Goal: Task Accomplishment & Management: Manage account settings

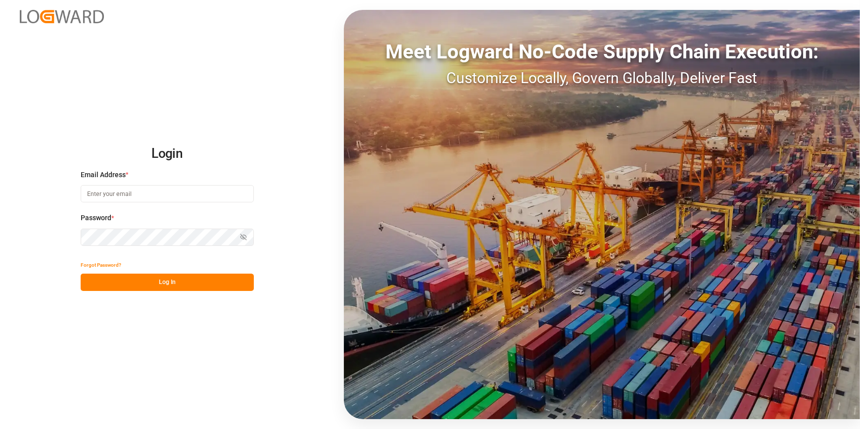
type input "chefequipe.fr.mse@melitta.fr"
click at [180, 282] on button "Log In" at bounding box center [167, 282] width 173 height 17
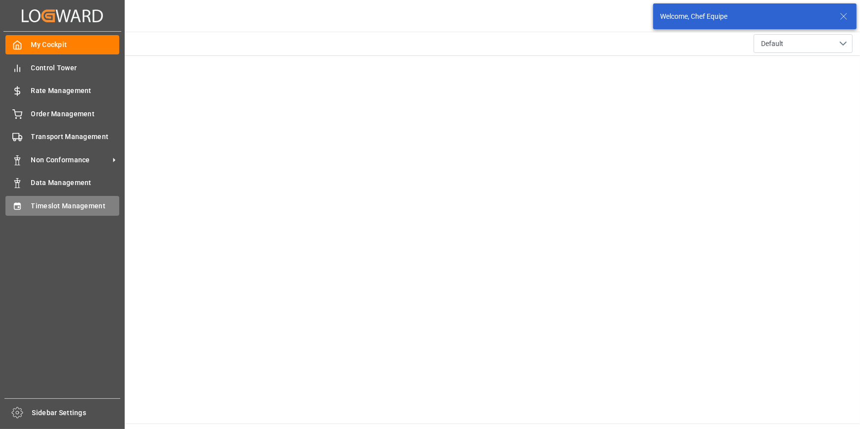
click at [18, 206] on icon at bounding box center [17, 205] width 6 height 7
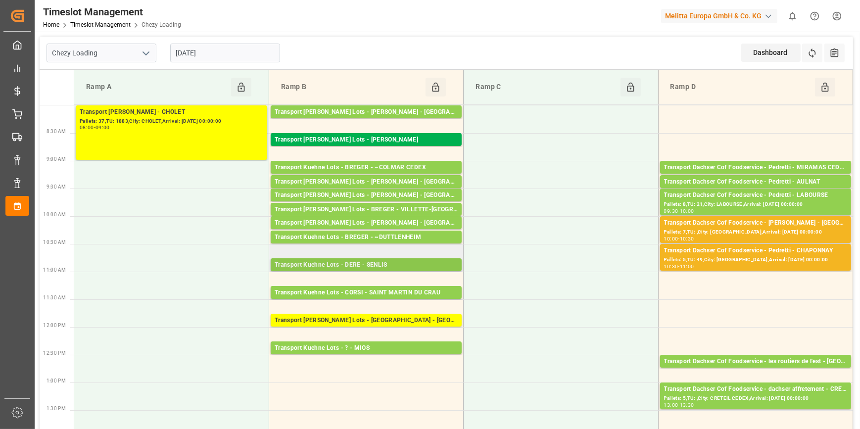
click at [392, 264] on div "Transport Kuehne Lots - DERE - SENLIS" at bounding box center [366, 265] width 183 height 10
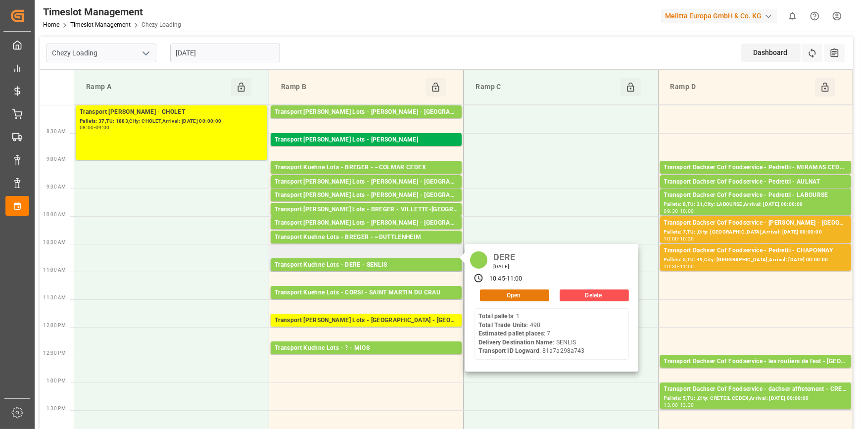
click at [499, 292] on button "Open" at bounding box center [514, 295] width 69 height 12
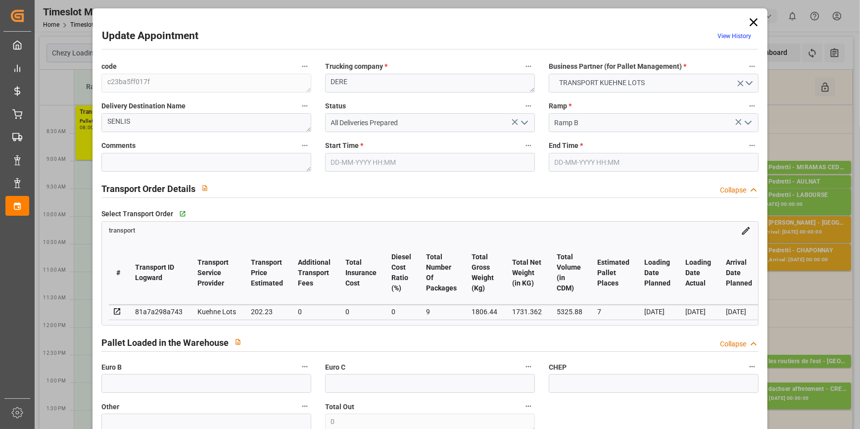
type input "7"
type input "202.23"
type input "0"
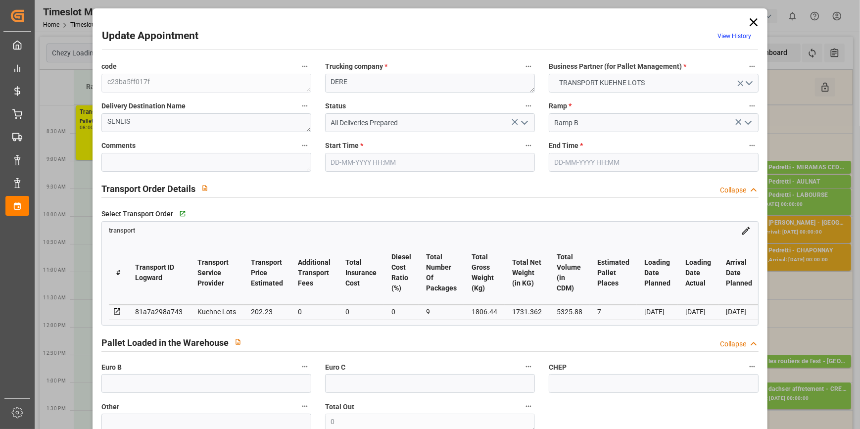
type input "202.23"
type input "0"
type input "9"
type input "1731.362"
type input "1992.136"
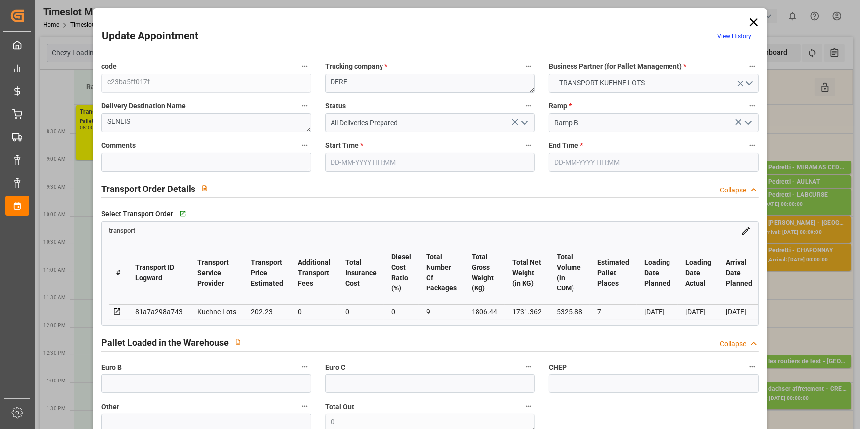
type input "5325.88"
type input "60"
type input "1"
type input "490"
type input "7"
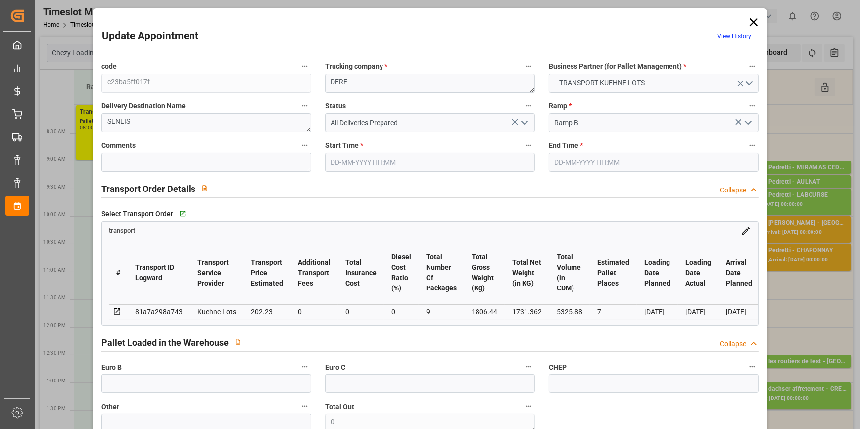
type input "101"
type input "1806.44"
type input "0"
type input "4710.8598"
type input "0"
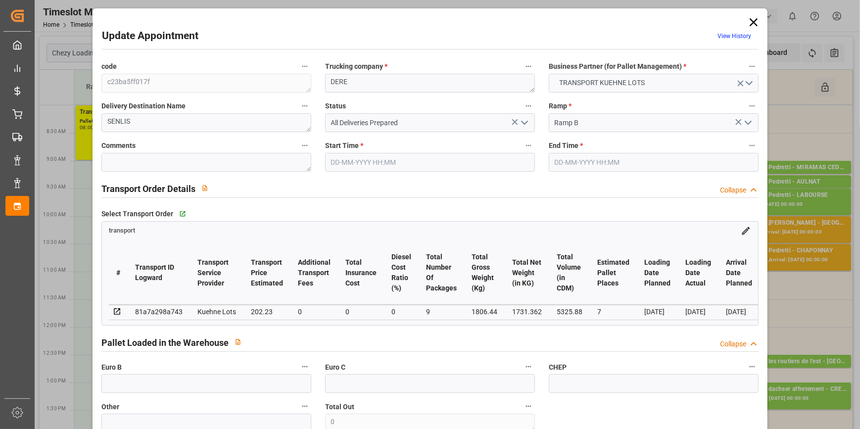
type input "0"
type input "21"
type input "35"
type input "02-10-2025 10:45"
type input "02-10-2025 11:00"
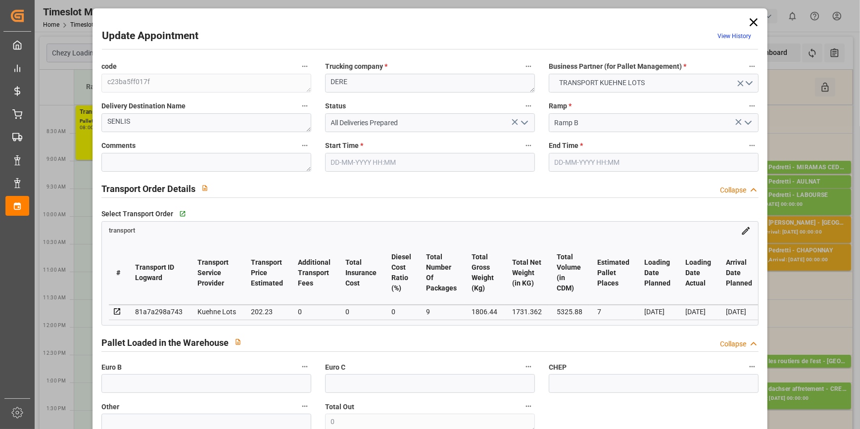
type input "24-09-2025 12:42"
type input "24-09-2025 11:23"
type input "01-10-2025"
type input "29-09-2025"
type input "30-09-2025"
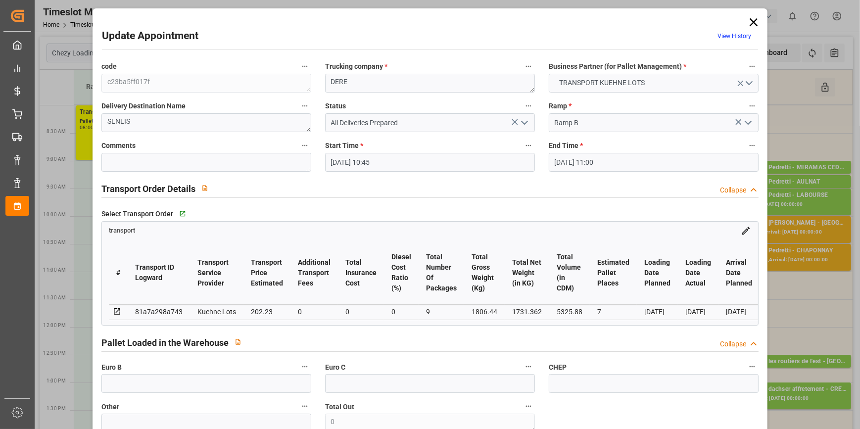
click at [524, 122] on polyline "open menu" at bounding box center [524, 122] width 6 height 3
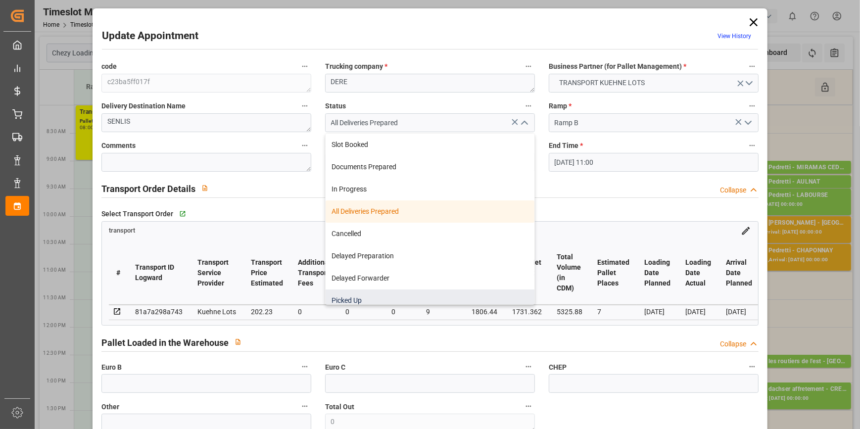
click at [355, 299] on div "Picked Up" at bounding box center [430, 300] width 209 height 22
type input "Picked Up"
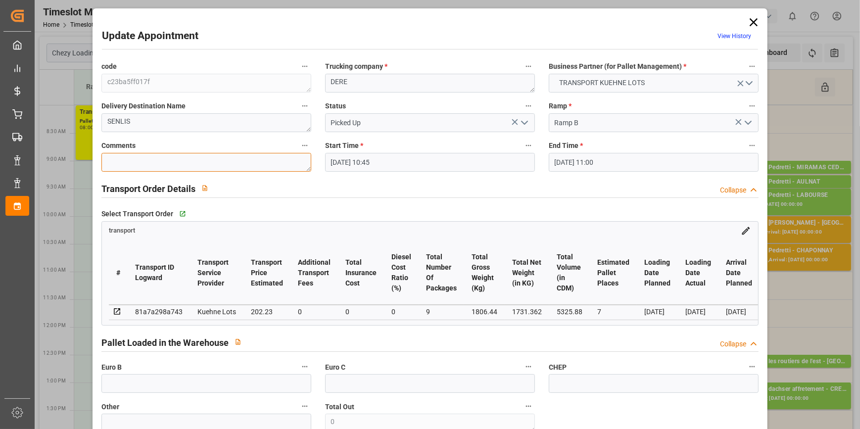
click at [129, 158] on textarea at bounding box center [206, 162] width 210 height 19
type textarea "JN 7"
click at [183, 383] on input "text" at bounding box center [206, 383] width 210 height 19
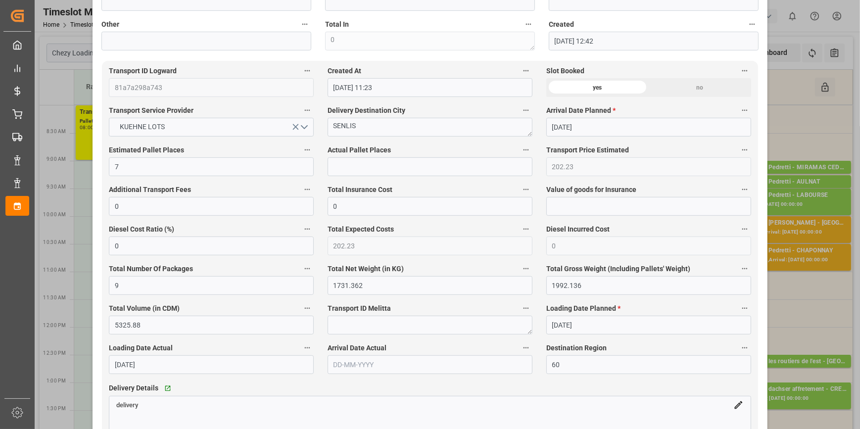
scroll to position [539, 0]
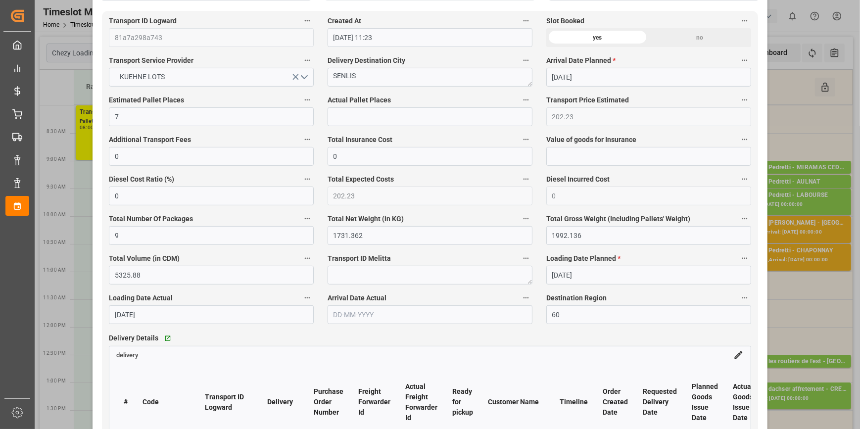
type input "7"
click at [351, 124] on input "text" at bounding box center [429, 116] width 205 height 19
type input "7"
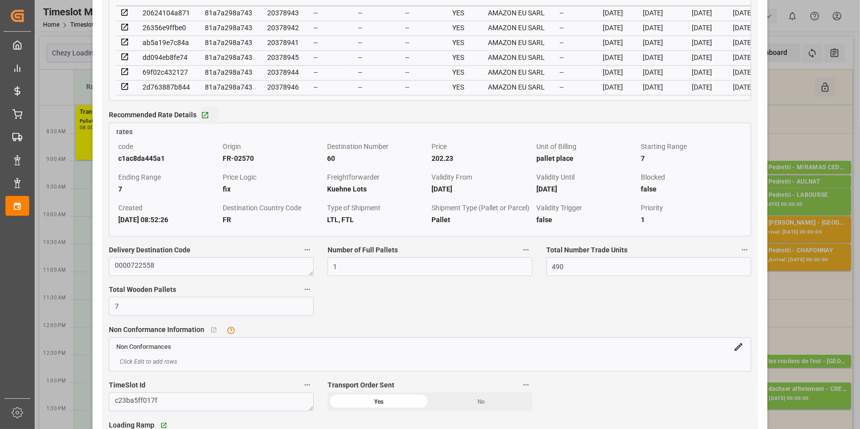
scroll to position [989, 0]
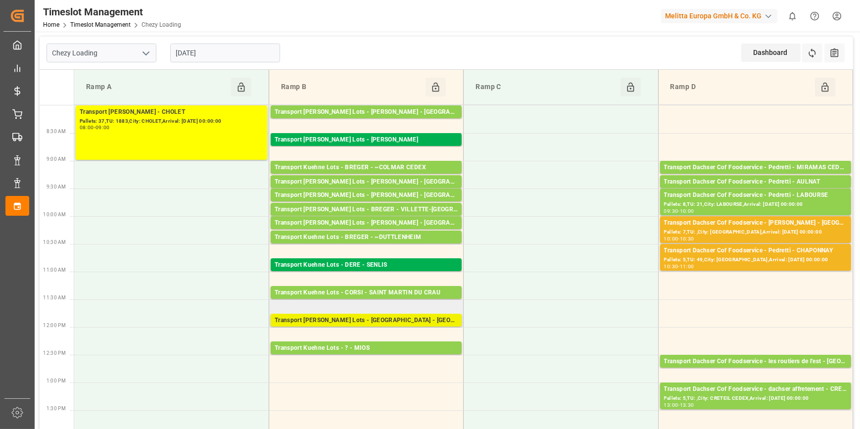
click at [376, 319] on div "Transport Kuehne Lots - FOURNIE - CASTELNAUDARY" at bounding box center [366, 321] width 183 height 10
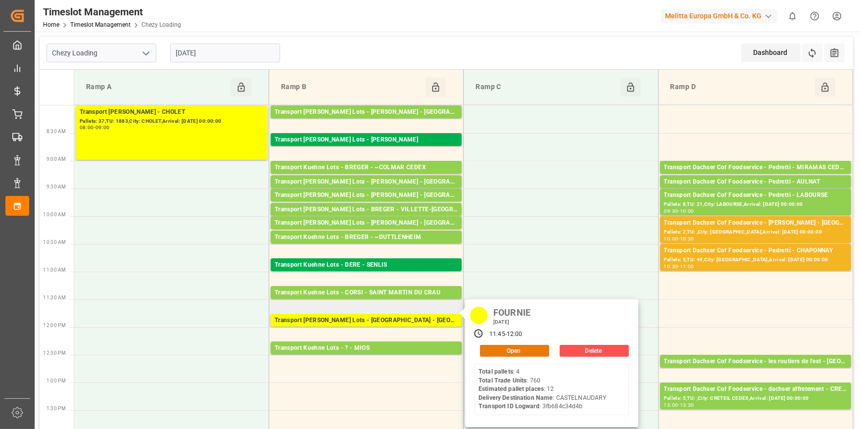
click at [520, 348] on button "Open" at bounding box center [514, 351] width 69 height 12
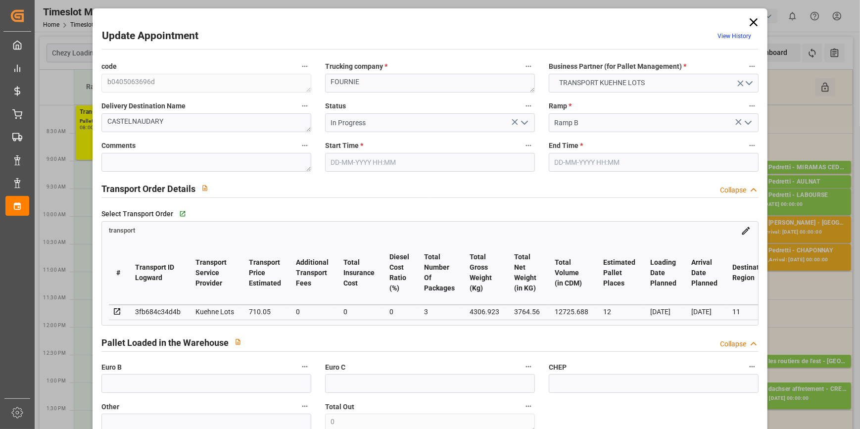
type input "02-10-2025 11:45"
type input "02-10-2025 12:00"
type input "01-10-2025 13:22"
type input "01-10-2025 11:28"
type input "[DATE]"
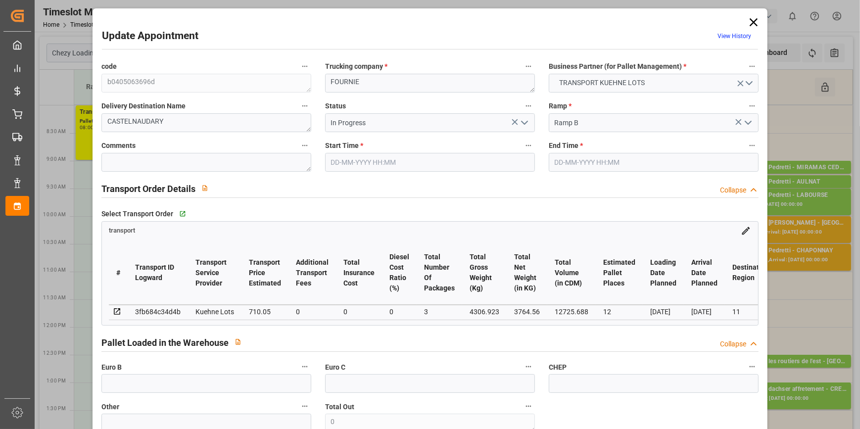
type input "[DATE]"
click at [519, 121] on icon "open menu" at bounding box center [524, 123] width 12 height 12
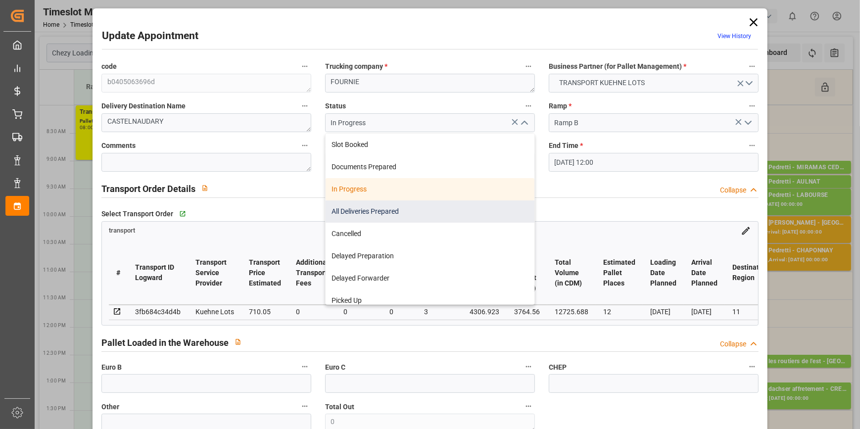
click at [359, 210] on div "All Deliveries Prepared" at bounding box center [430, 211] width 209 height 22
type input "All Deliveries Prepared"
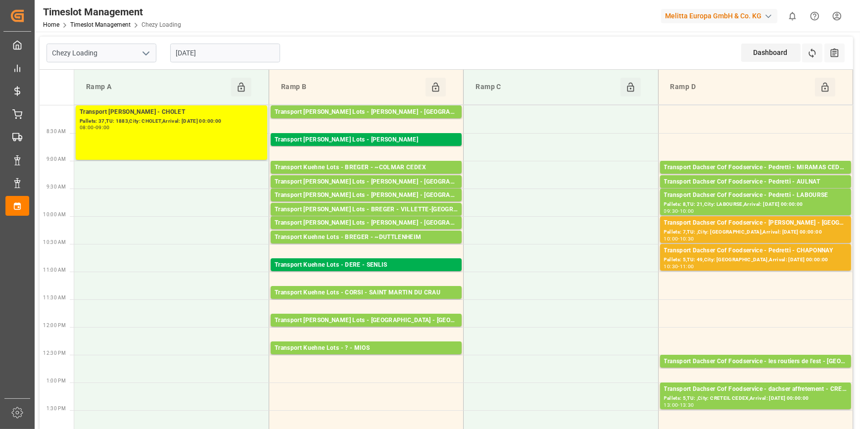
click at [146, 54] on polyline "open menu" at bounding box center [146, 53] width 6 height 3
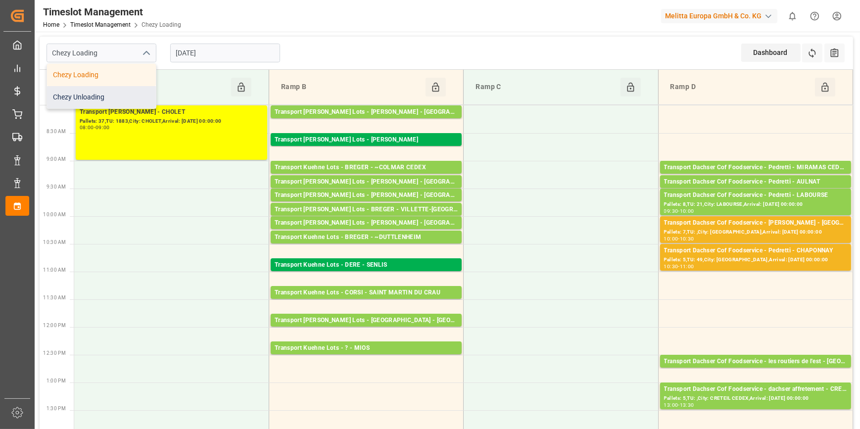
click at [86, 94] on div "Chezy Unloading" at bounding box center [101, 97] width 109 height 22
type input "Chezy Unloading"
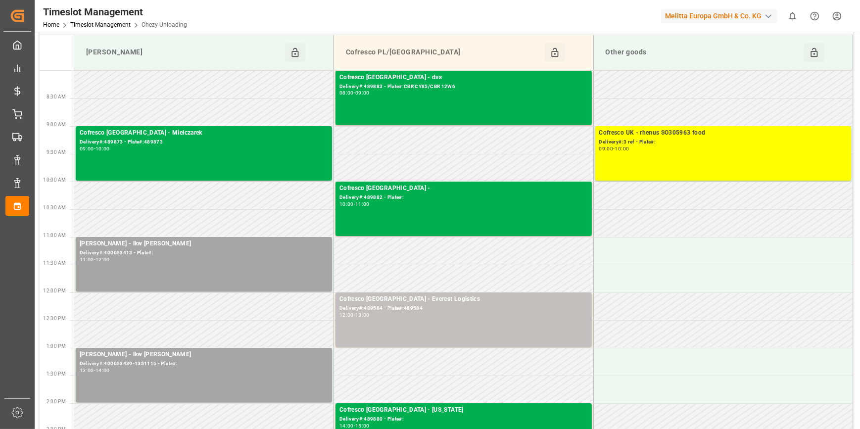
scroll to position [90, 0]
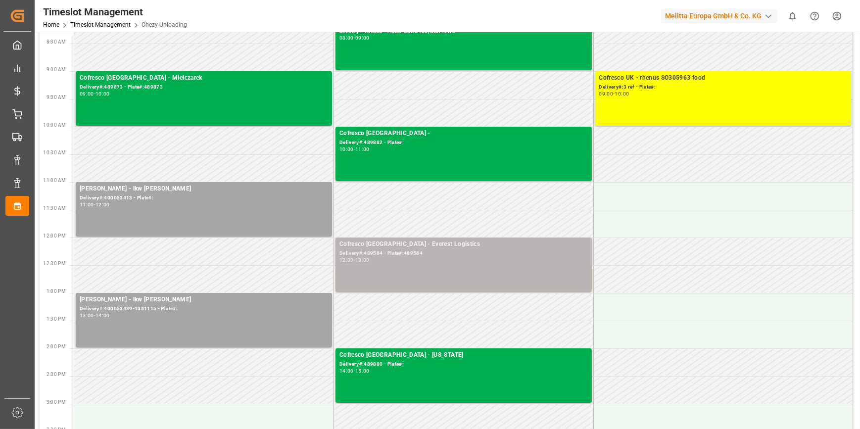
click at [388, 258] on div "12:00 - 13:00" at bounding box center [463, 260] width 248 height 5
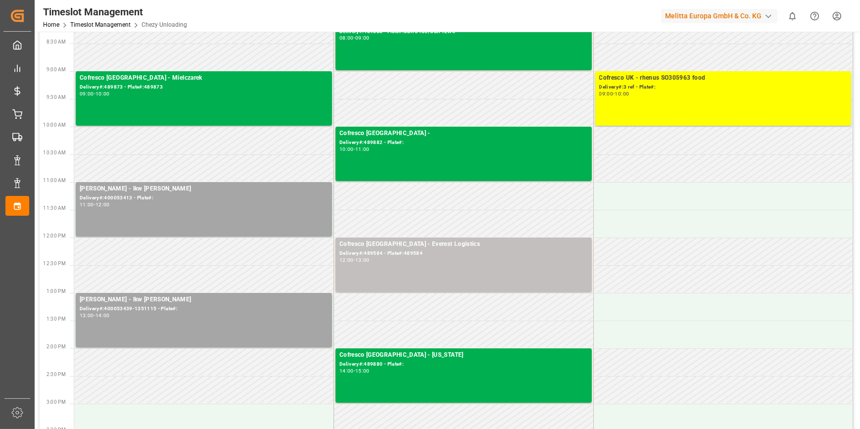
click at [460, 256] on div "Delivery#:489584 - Plate#:489584" at bounding box center [463, 253] width 248 height 8
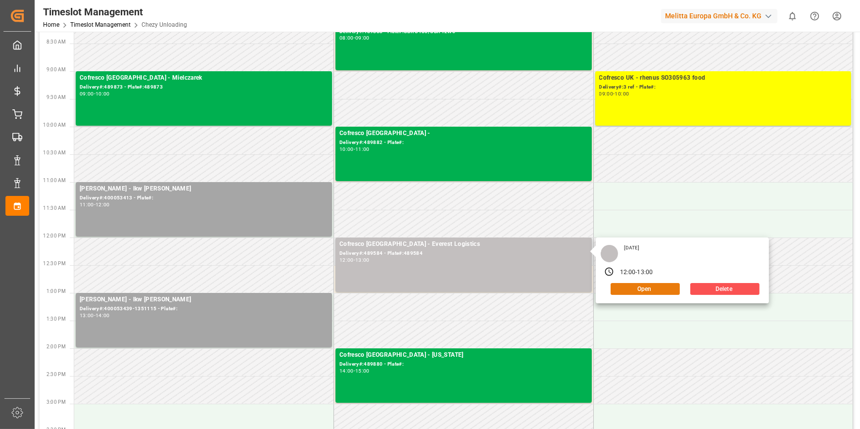
click at [673, 284] on button "Open" at bounding box center [644, 289] width 69 height 12
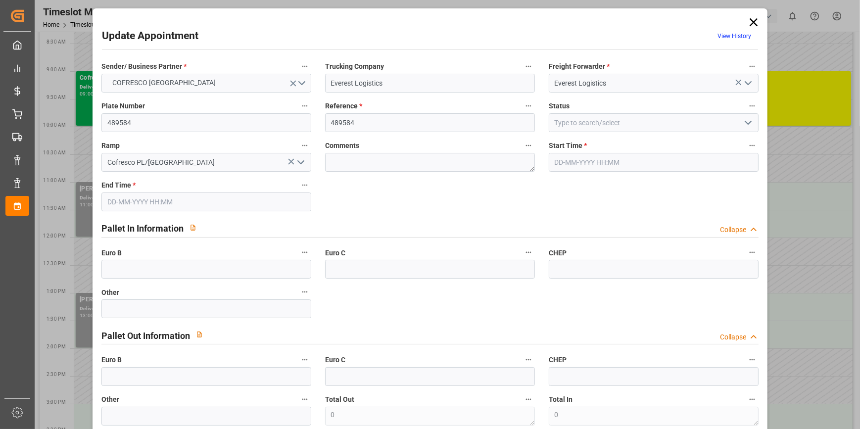
type input "12"
type input "710.05"
type input "0"
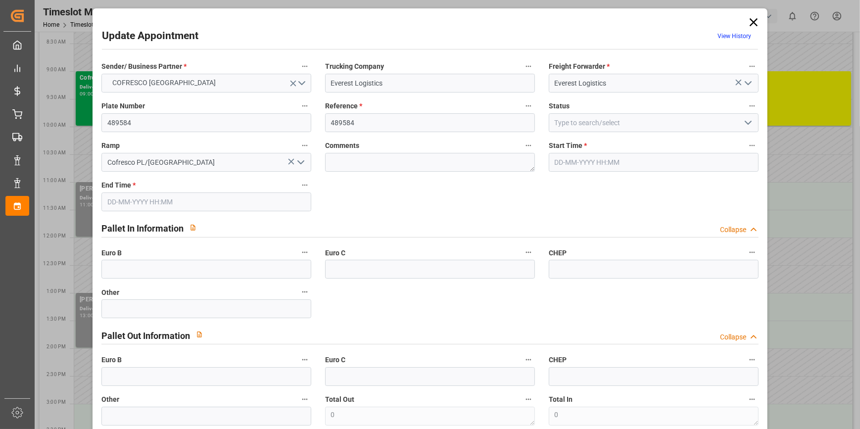
type input "710.05"
type input "0"
type input "3"
type input "3764.56"
type input "5126.472"
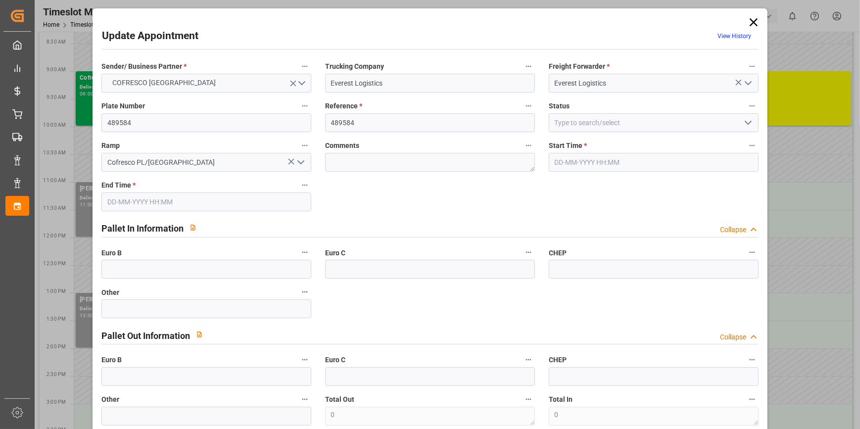
type input "12725.688"
type input "11"
type input "4"
type input "760"
type input "31"
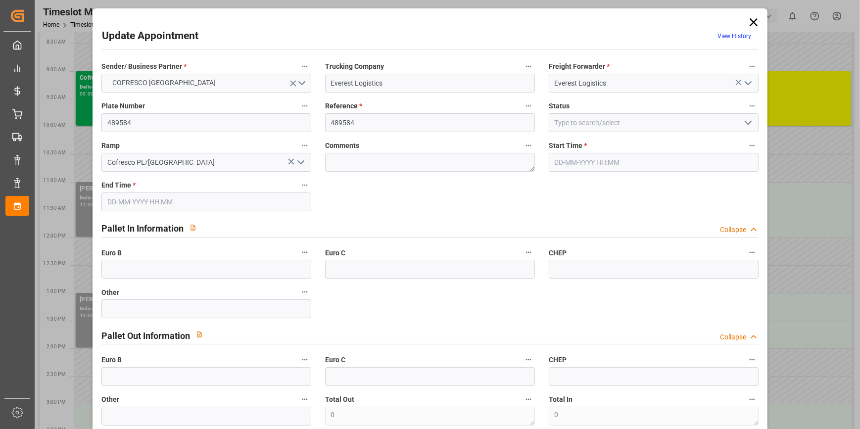
type input "101"
type input "4306.923"
type input "0"
type input "4710.8598"
type input "0"
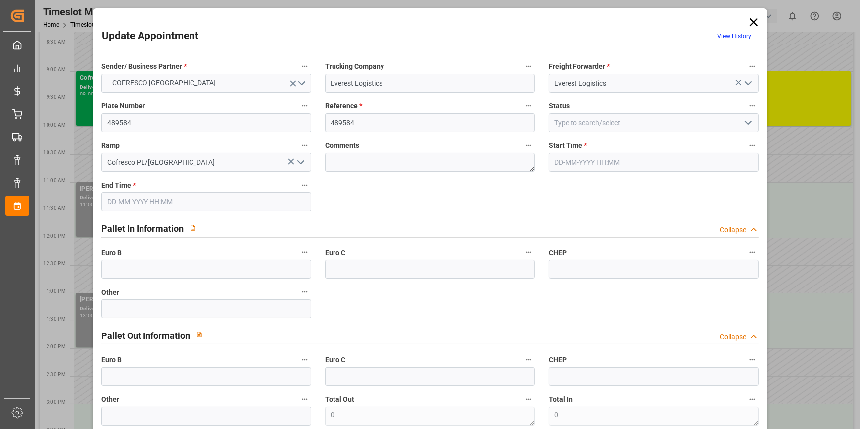
type input "0"
type input "21"
type input "35"
type input "02-10-2025 12:00"
type input "02-10-2025 13:00"
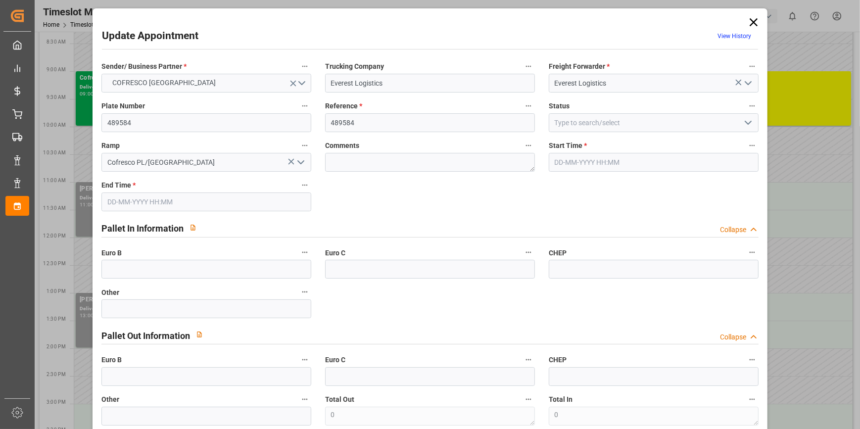
type input "25-09-2025 08:22"
type input "01-10-2025 11:28"
type input "[DATE]"
click at [747, 123] on icon "open menu" at bounding box center [748, 123] width 12 height 12
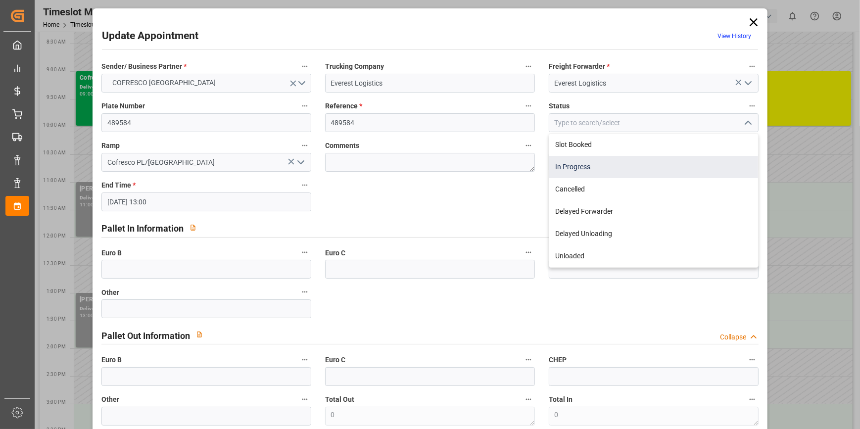
click at [582, 170] on div "In Progress" at bounding box center [653, 167] width 209 height 22
type input "In Progress"
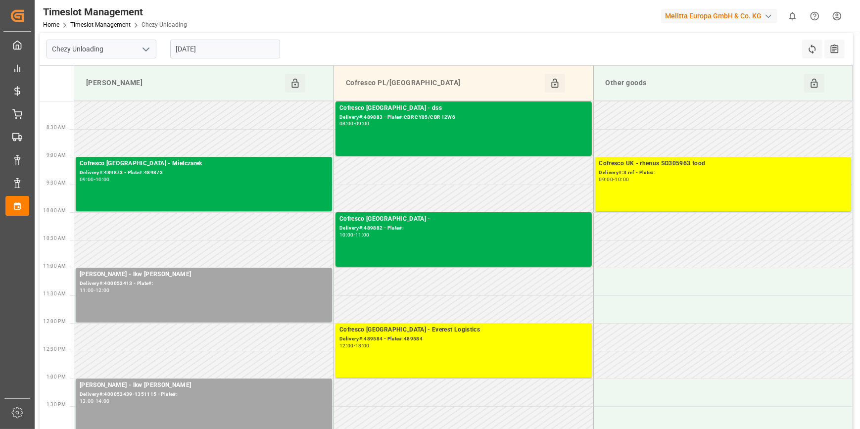
scroll to position [0, 0]
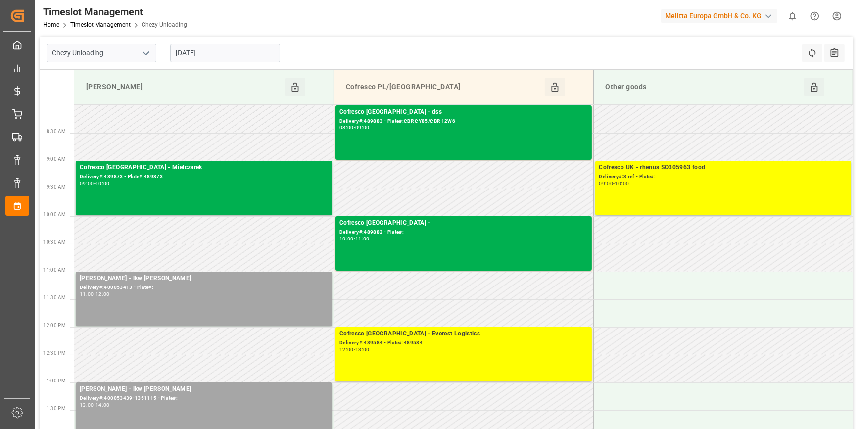
click at [145, 50] on icon "open menu" at bounding box center [146, 53] width 12 height 12
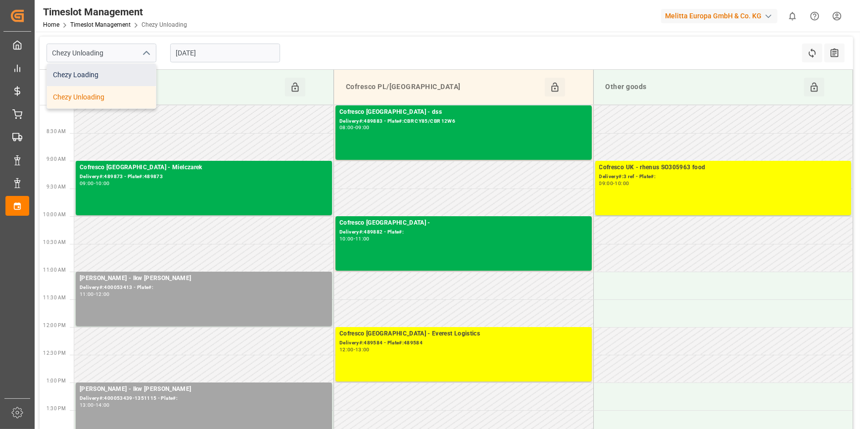
click at [94, 77] on div "Chezy Loading" at bounding box center [101, 75] width 109 height 22
type input "Chezy Loading"
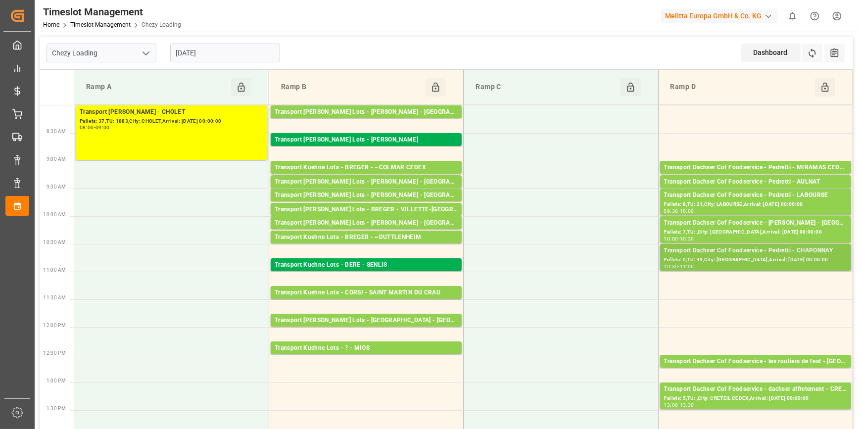
click at [740, 254] on div "Transport Dachser Cof Foodservice - Pedretti - CHAPONNAY" at bounding box center [755, 251] width 183 height 10
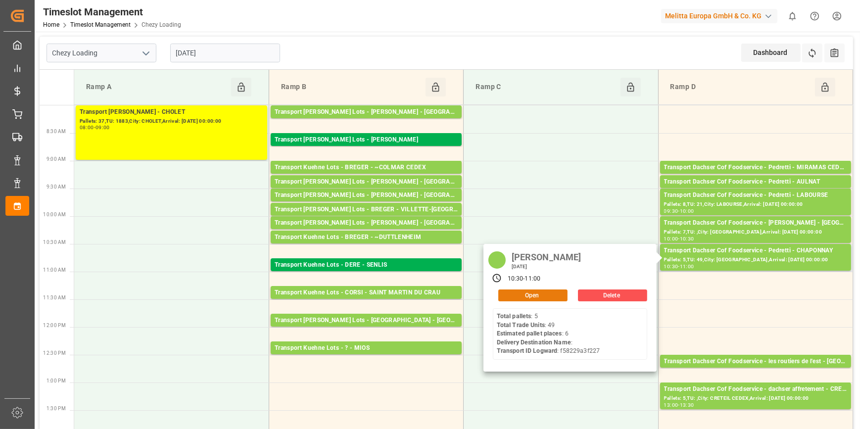
click at [546, 296] on button "Open" at bounding box center [532, 295] width 69 height 12
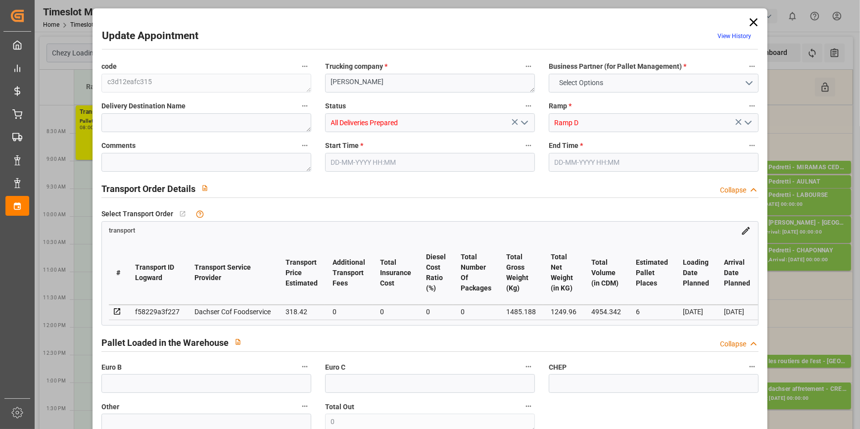
type input "6"
type input "318.42"
type input "0"
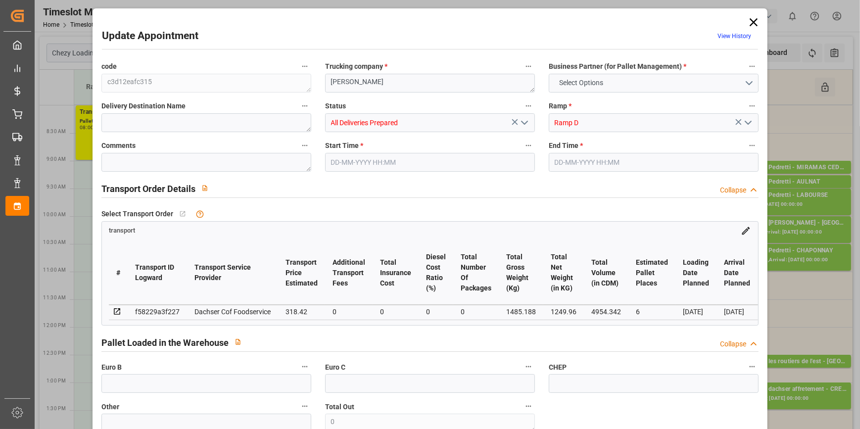
type input "312.8158"
type input "-5.6042"
type input "0"
type input "1249.96"
type input "1633.638"
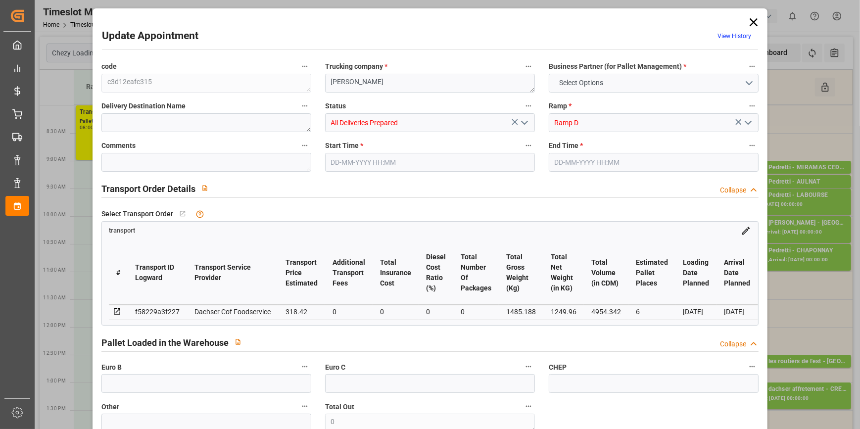
type input "4954.342"
type input "69"
type input "5"
type input "49"
type input "6"
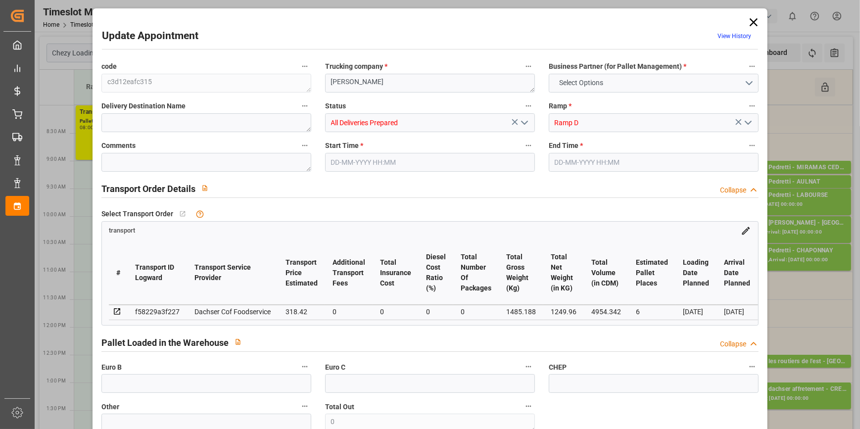
type input "101"
type input "1485.188"
type input "0"
type input "4710.8598"
type input "0"
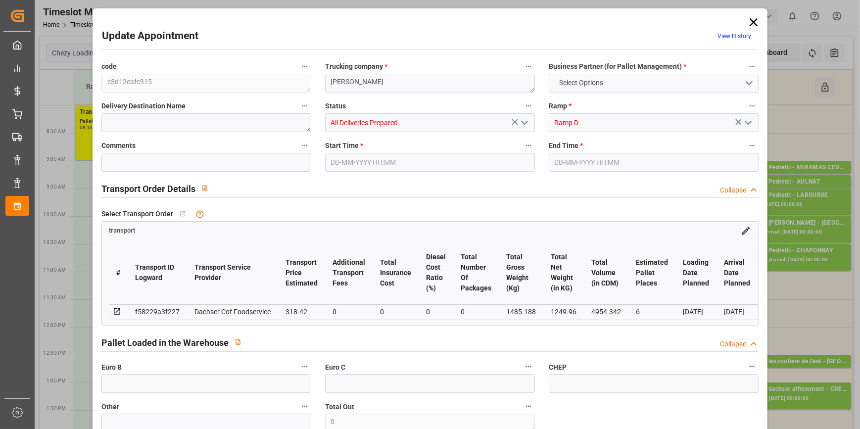
type input "0"
type input "21"
type input "35"
type input "02-10-2025 10:30"
type input "02-10-2025 11:00"
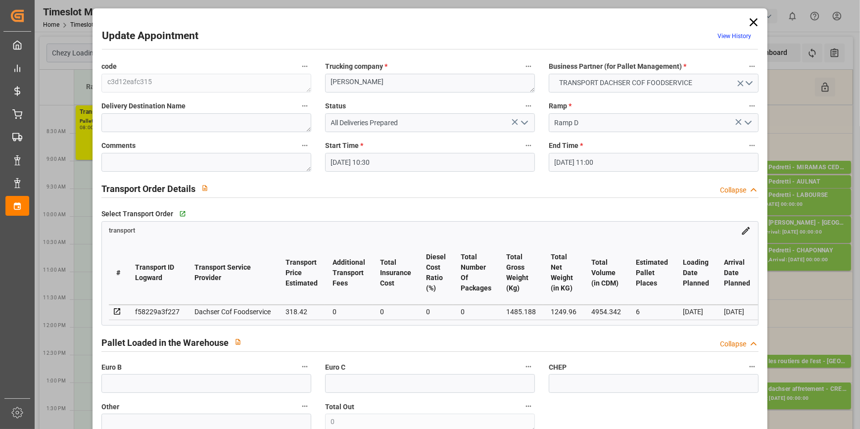
type input "01-10-2025 14:04"
type input "01-10-2025 12:26"
type input "[DATE]"
click at [752, 22] on icon at bounding box center [753, 22] width 14 height 14
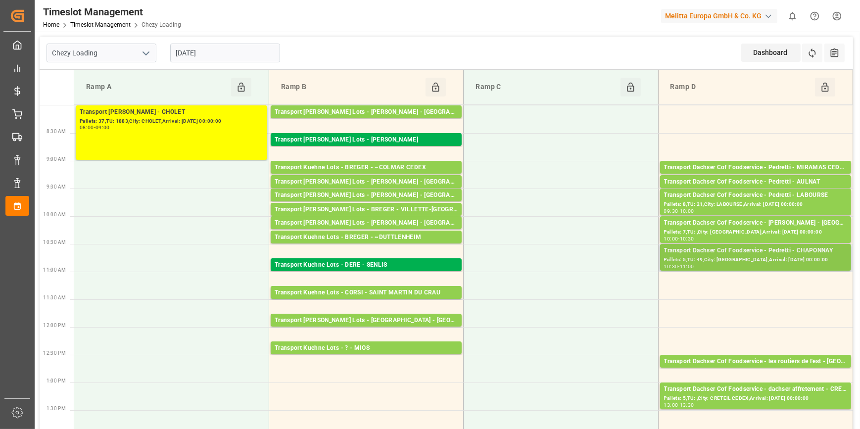
click at [788, 257] on div "Pallets: 5,TU: 49,City: CHAPONNAY,Arrival: 2025-10-07 00:00:00" at bounding box center [755, 260] width 183 height 8
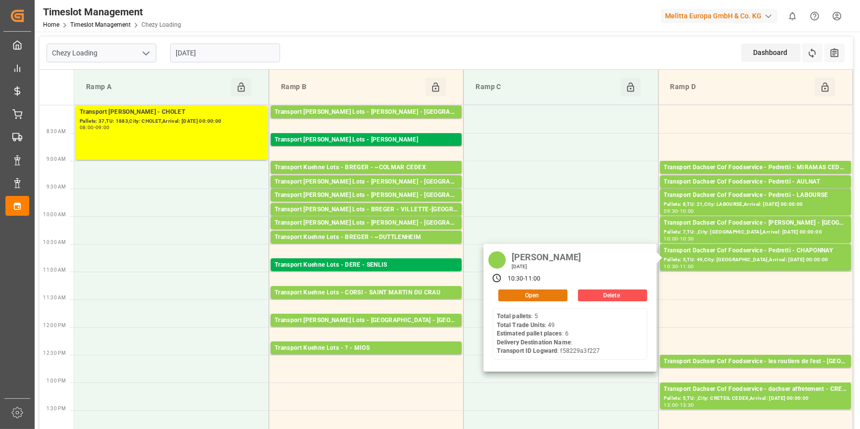
click at [542, 293] on button "Open" at bounding box center [532, 295] width 69 height 12
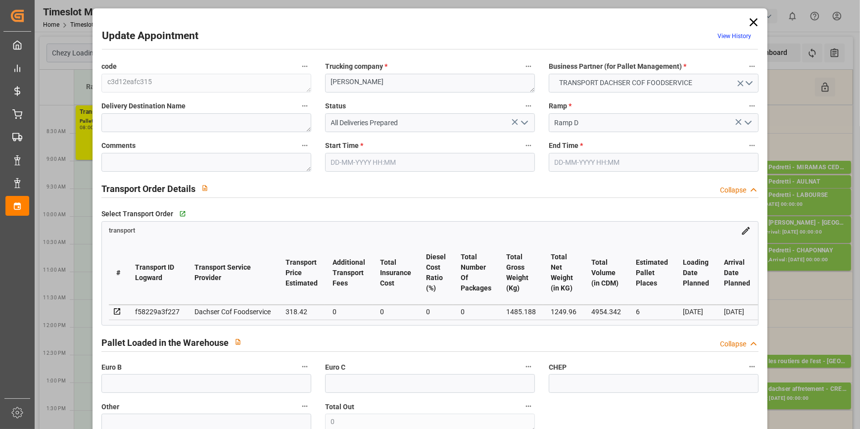
type input "02-10-2025 10:30"
type input "02-10-2025 11:00"
type input "01-10-2025 14:04"
type input "01-10-2025 12:26"
type input "[DATE]"
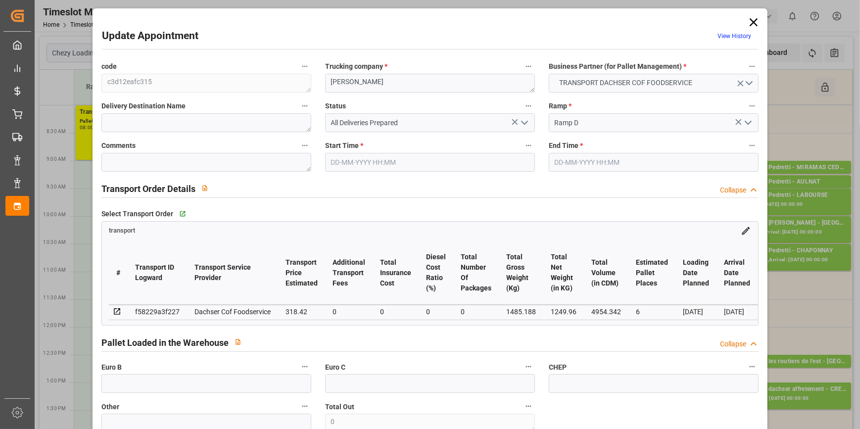
type input "[DATE]"
click at [129, 162] on textarea at bounding box center [206, 162] width 210 height 19
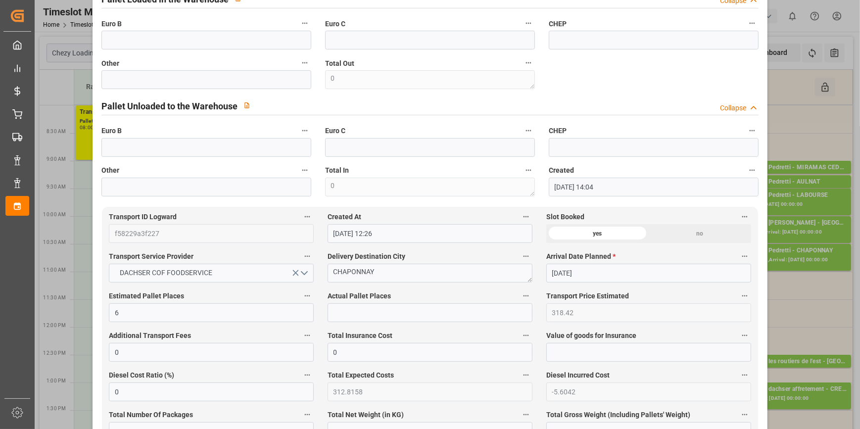
scroll to position [360, 0]
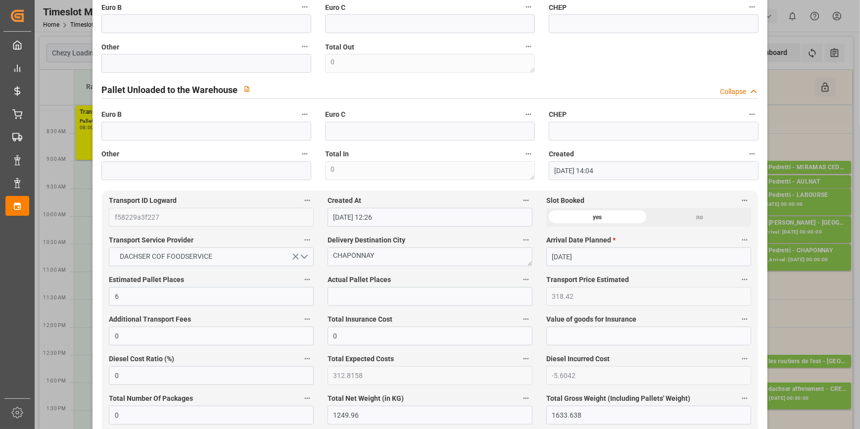
type textarea "fm 6"
click at [335, 295] on input "text" at bounding box center [429, 296] width 205 height 19
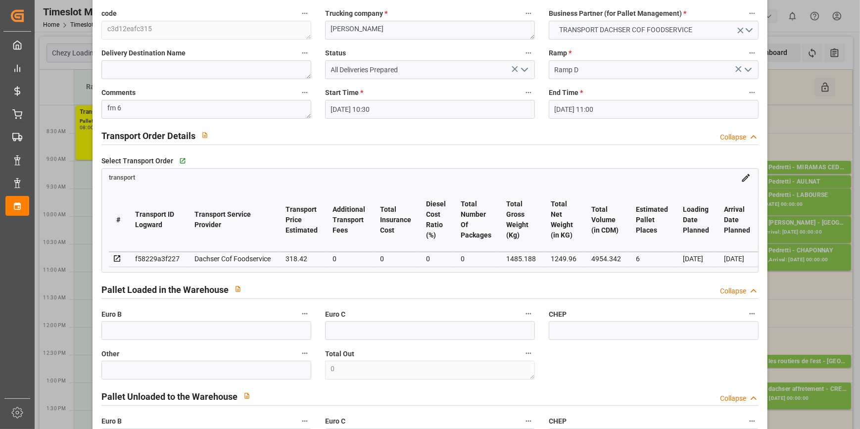
scroll to position [45, 0]
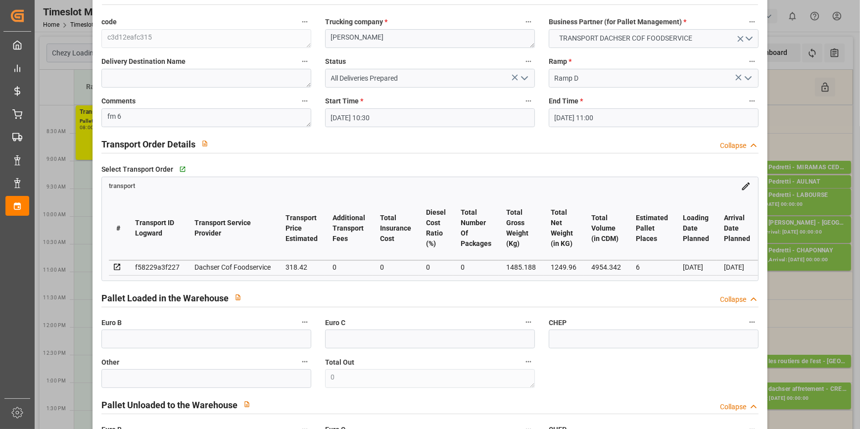
type input "6"
click at [521, 77] on polyline "open menu" at bounding box center [524, 78] width 6 height 3
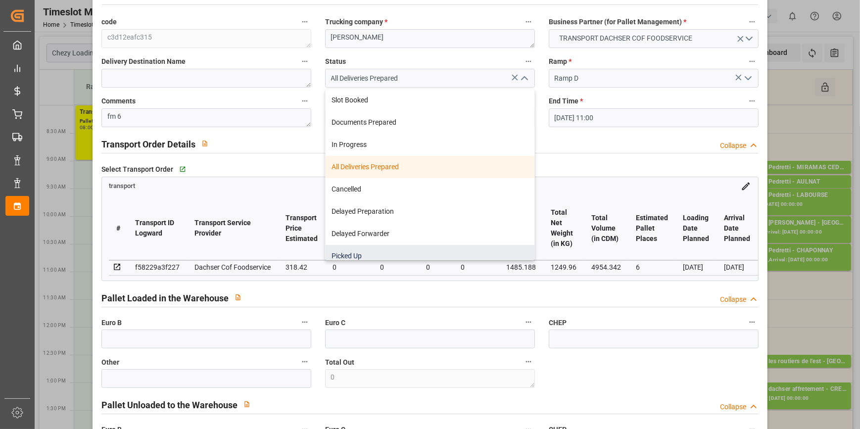
click at [348, 252] on div "Picked Up" at bounding box center [430, 256] width 209 height 22
type input "Picked Up"
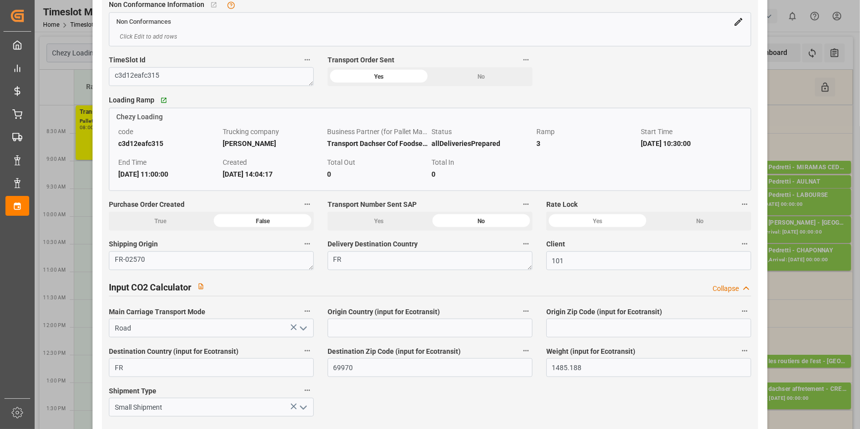
scroll to position [1259, 0]
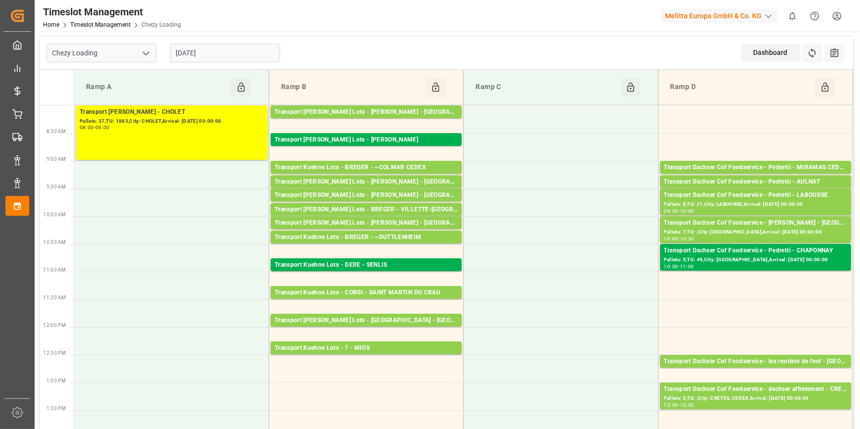
click at [219, 47] on input "[DATE]" at bounding box center [225, 53] width 110 height 19
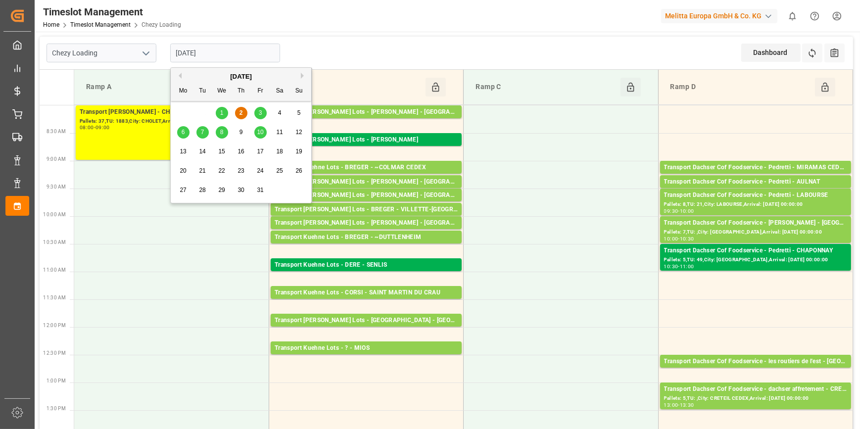
click at [259, 115] on span "3" at bounding box center [260, 112] width 3 height 7
type input "[DATE]"
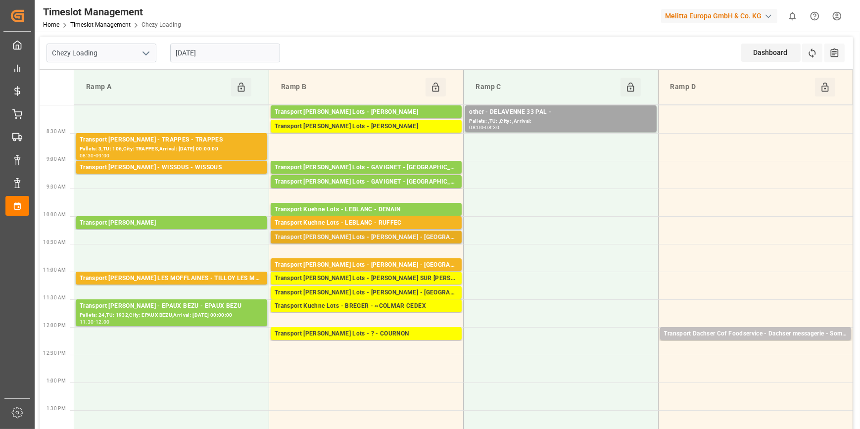
click at [416, 236] on div "Transport Kuehne Lots - LEBLANC - SAINT AVIT" at bounding box center [366, 238] width 183 height 10
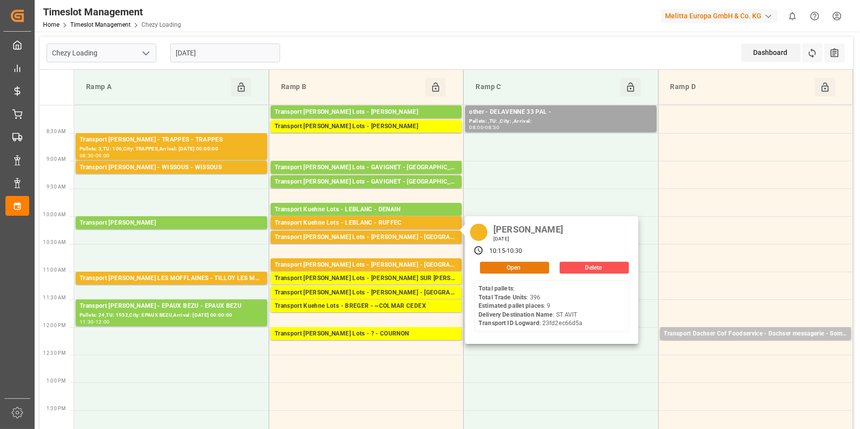
click at [523, 268] on button "Open" at bounding box center [514, 268] width 69 height 12
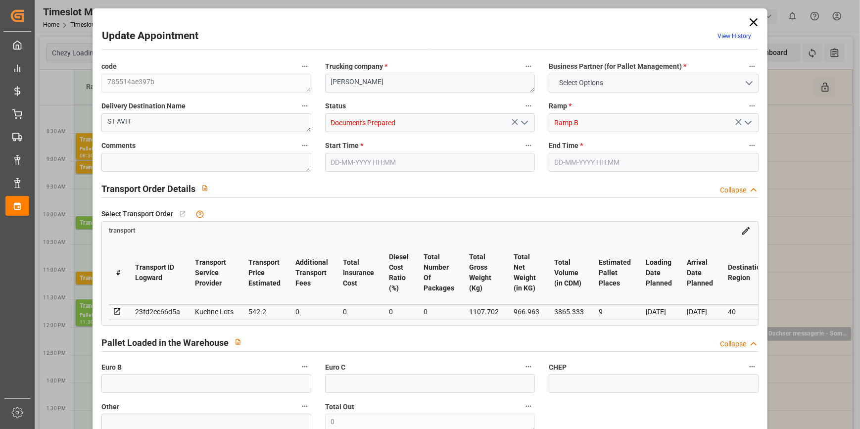
type input "9"
type input "542.2"
type input "0"
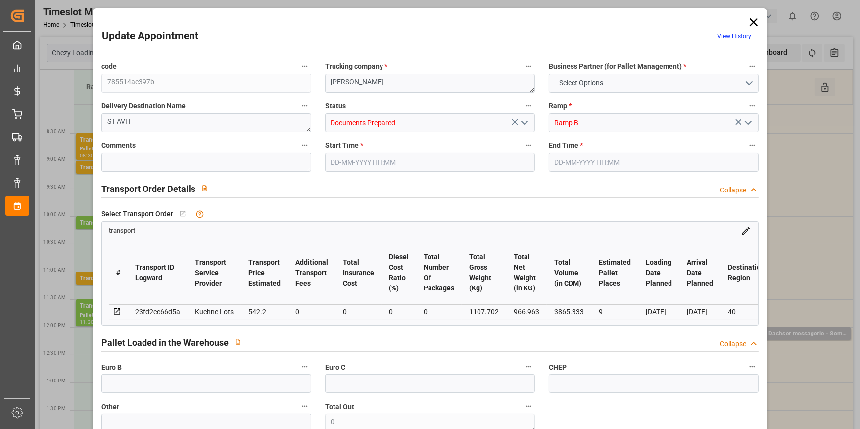
type input "542.2"
type input "0"
type input "966.963"
type input "2234.702"
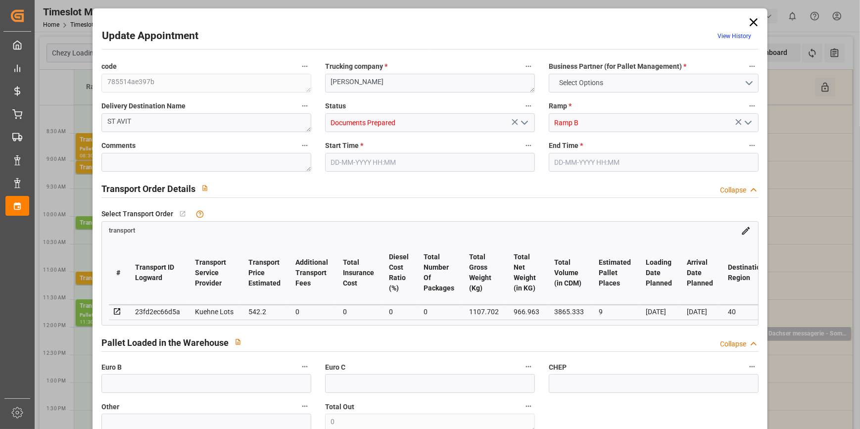
type input "3865.333"
type input "40"
type input "0"
type input "396"
type input "49"
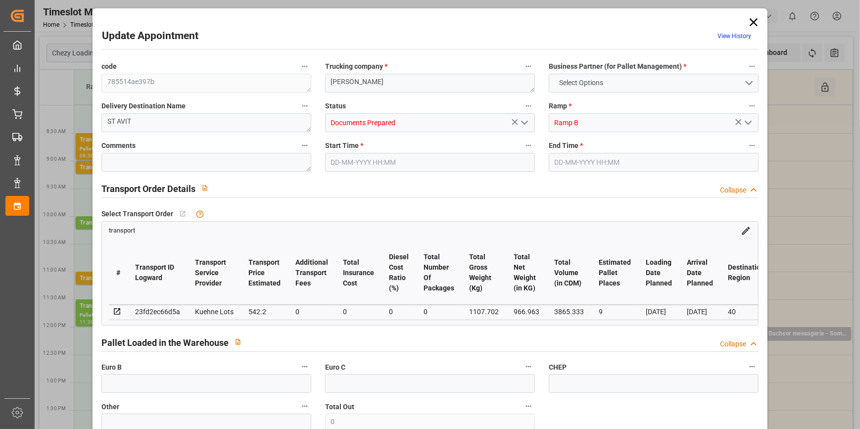
type input "101"
type input "1107.702"
type input "0"
type input "4710.8598"
type input "0"
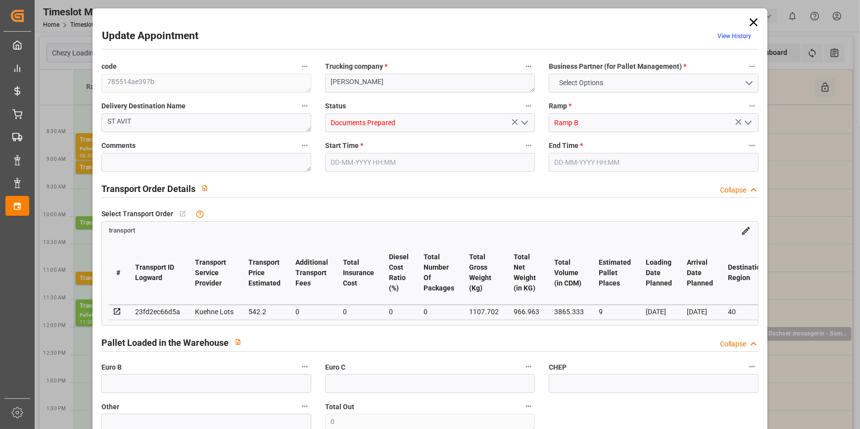
type input "0"
type input "21"
type input "35"
type input "03-10-2025 10:15"
type input "03-10-2025 10:30"
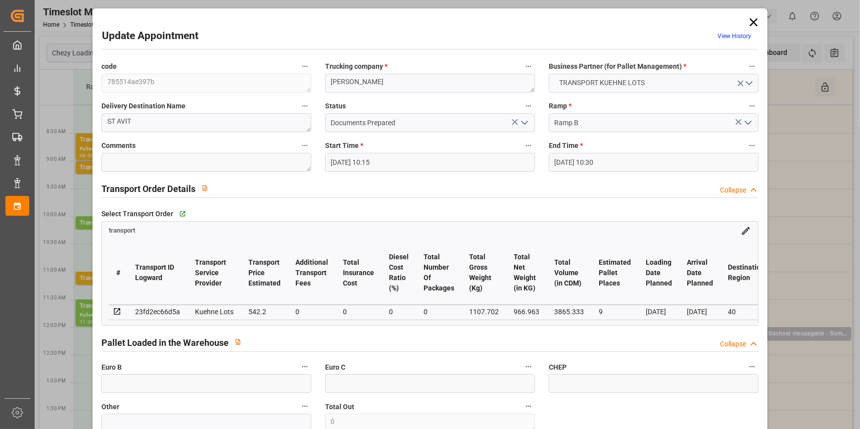
type input "01-10-2025 12:51"
type input "01-10-2025 11:29"
type input "[DATE]"
click at [524, 123] on icon "open menu" at bounding box center [524, 123] width 12 height 12
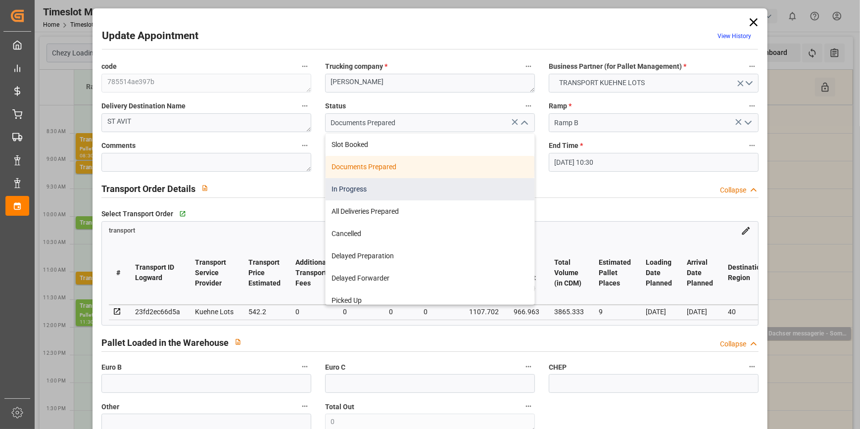
click at [342, 194] on div "In Progress" at bounding box center [430, 189] width 209 height 22
type input "In Progress"
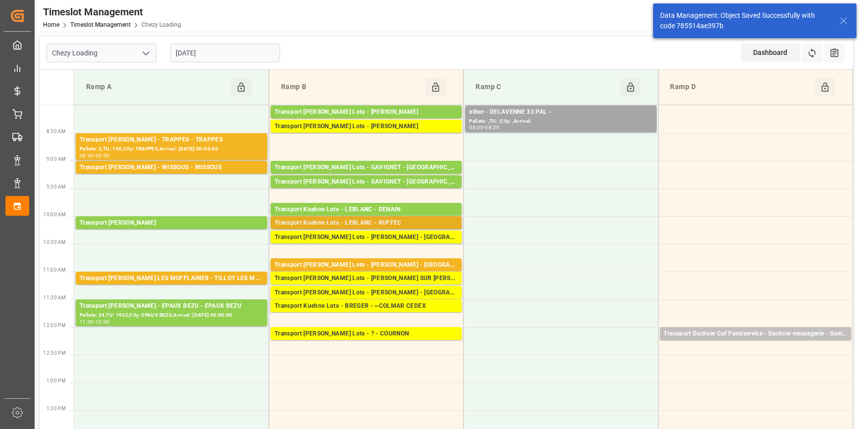
click at [381, 220] on div "Transport Kuehne Lots - LEBLANC - RUFFEC" at bounding box center [366, 223] width 183 height 10
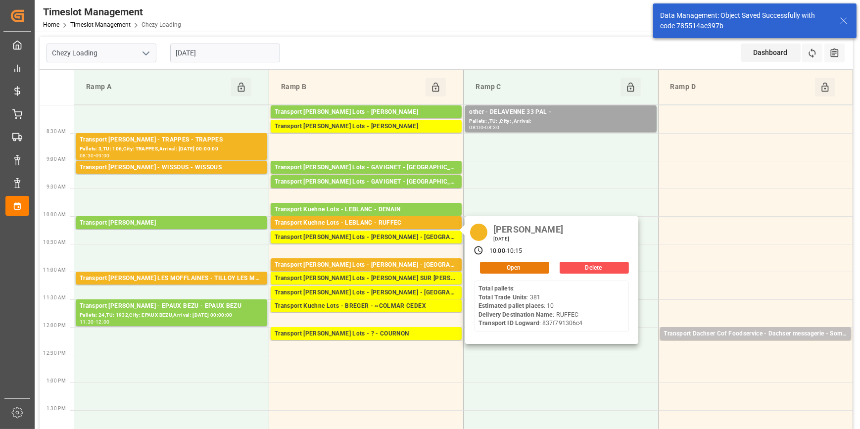
click at [510, 267] on button "Open" at bounding box center [514, 268] width 69 height 12
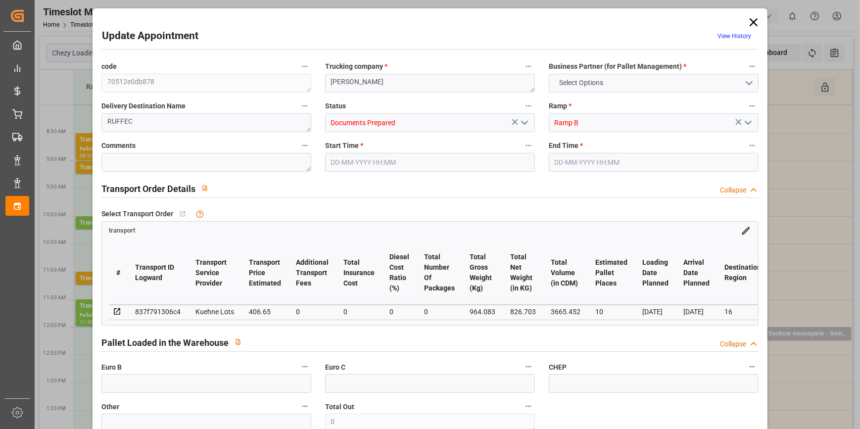
type input "10"
type input "406.65"
type input "0"
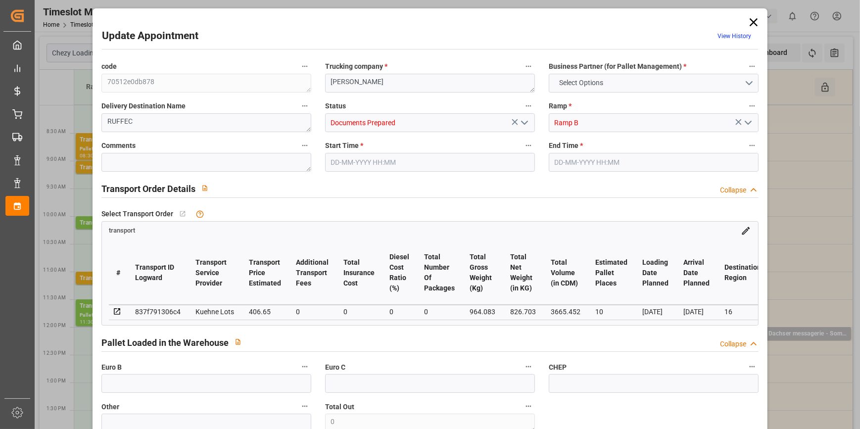
type input "406.65"
type input "0"
type input "826.703"
type input "2183.083"
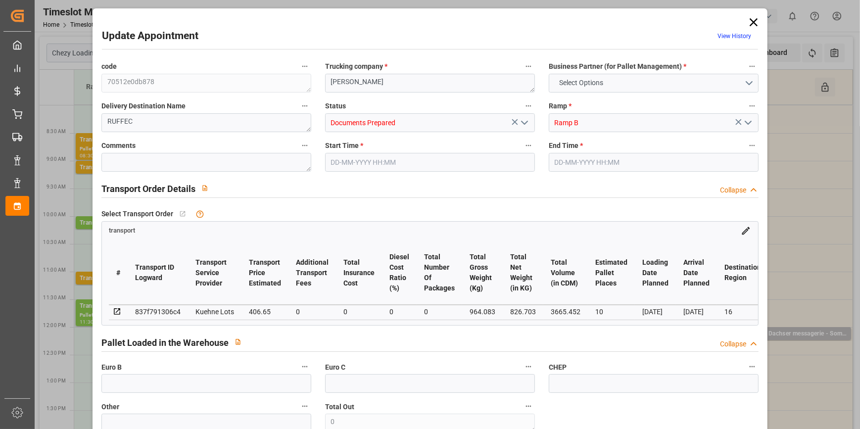
type input "3665.452"
type input "16"
type input "0"
type input "381"
type input "53"
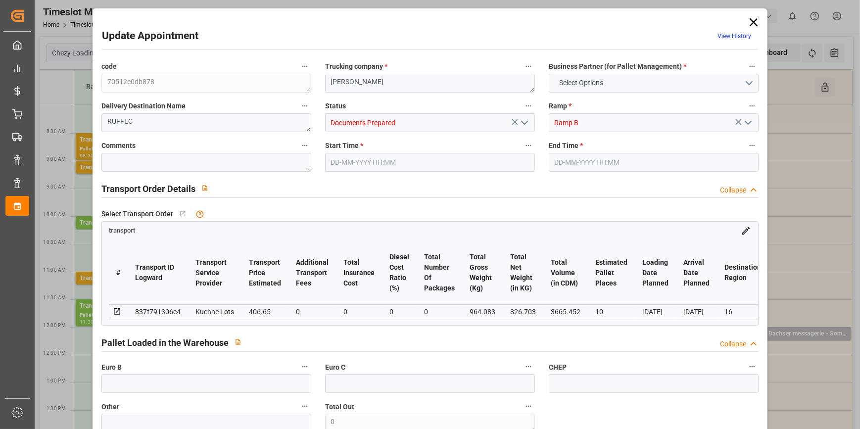
type input "101"
type input "964.083"
type input "0"
type input "4710.8598"
type input "0"
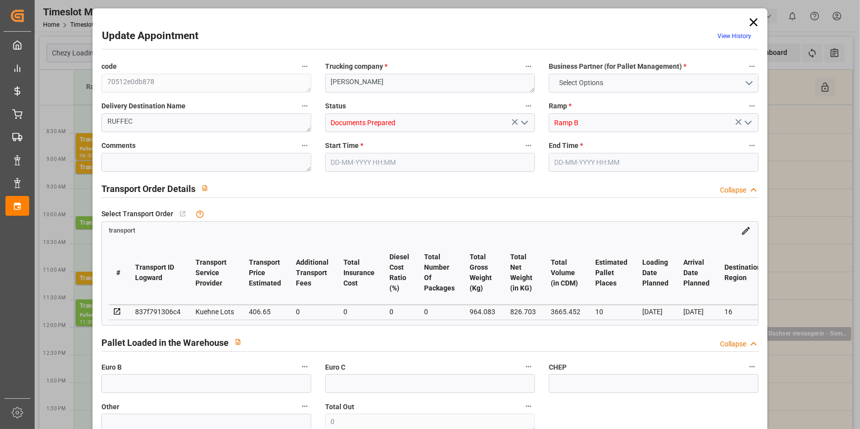
type input "0"
type input "21"
type input "35"
type input "03-10-2025 10:00"
type input "03-10-2025 10:15"
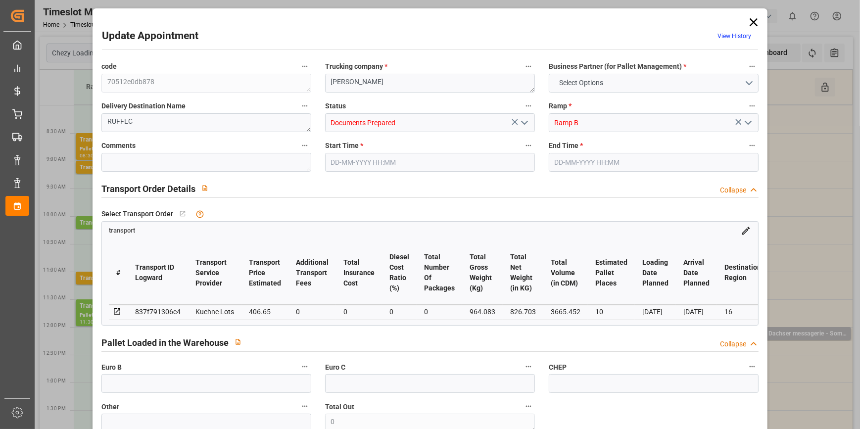
type input "01-10-2025 12:50"
type input "01-10-2025 11:28"
type input "06-10-2025"
type input "[DATE]"
click at [524, 120] on icon "open menu" at bounding box center [524, 123] width 12 height 12
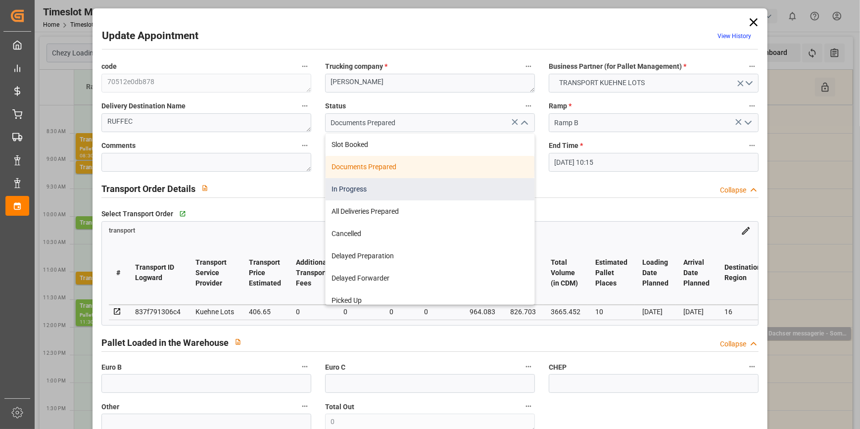
click at [356, 191] on div "In Progress" at bounding box center [430, 189] width 209 height 22
type input "In Progress"
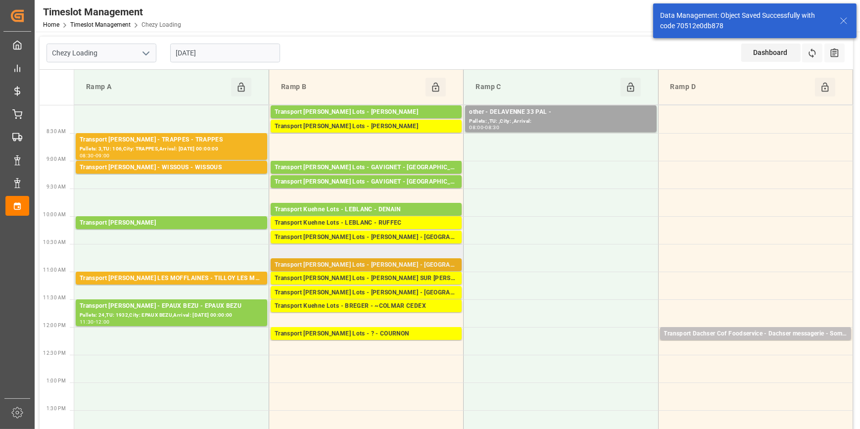
click at [416, 265] on div "Transport Kuehne Lots - BREGER - CORBAS" at bounding box center [366, 265] width 183 height 10
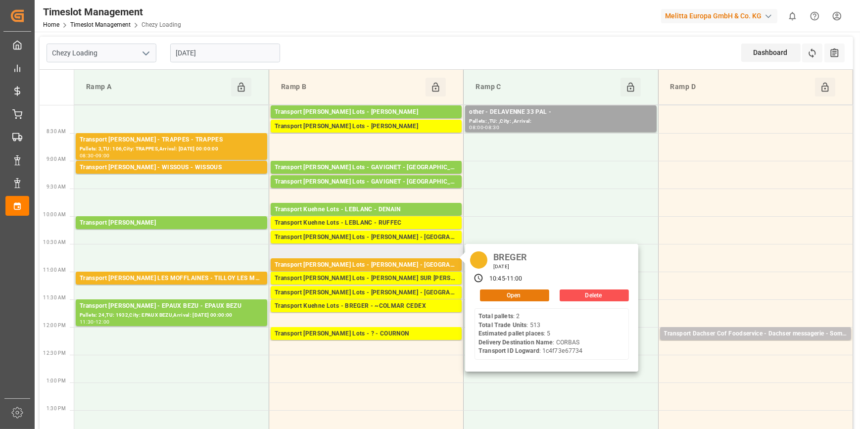
click at [512, 294] on button "Open" at bounding box center [514, 295] width 69 height 12
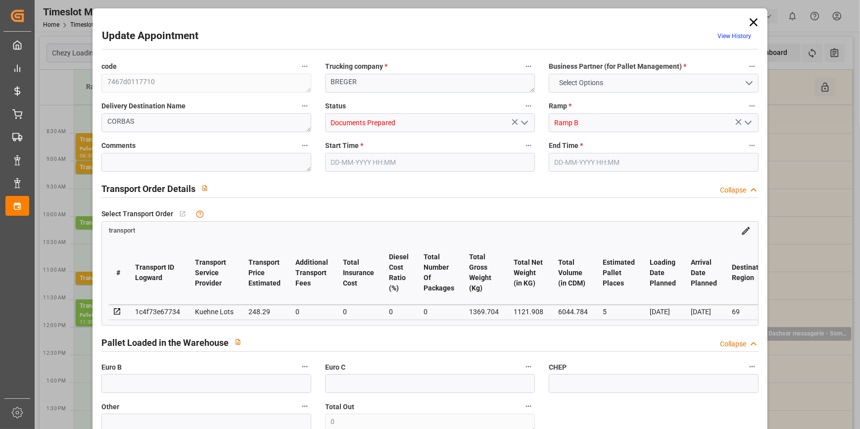
type input "5"
type input "248.29"
type input "0"
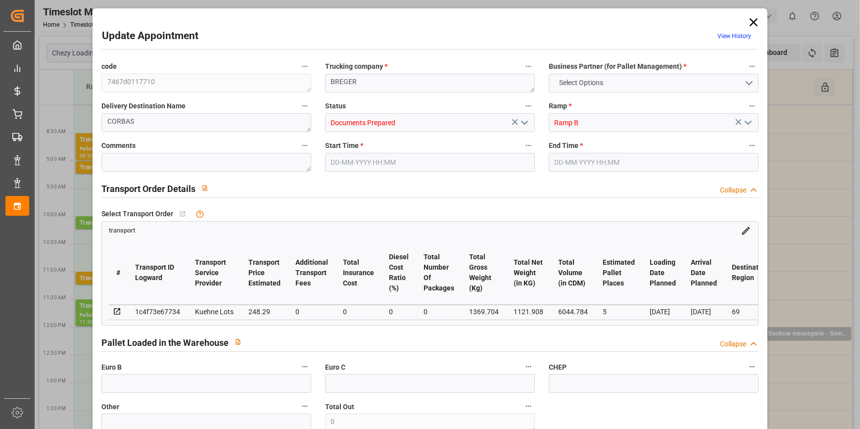
type input "248.29"
type input "0"
type input "1121.908"
type input "1585.144"
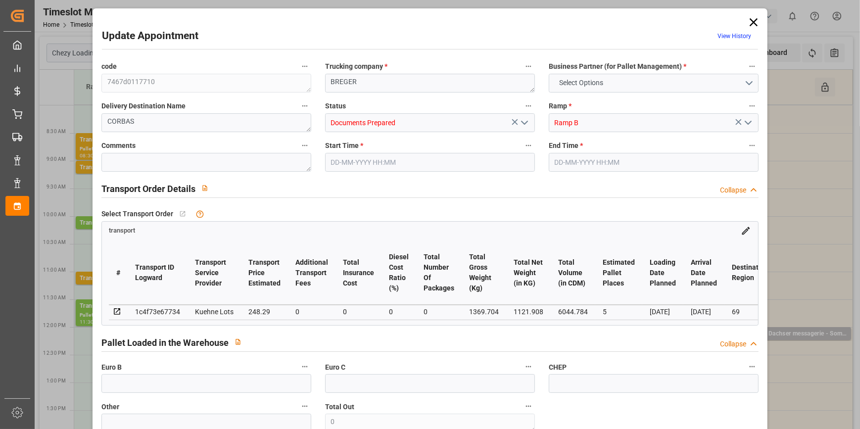
type input "6044.784"
type input "69"
type input "2"
type input "513"
type input "8"
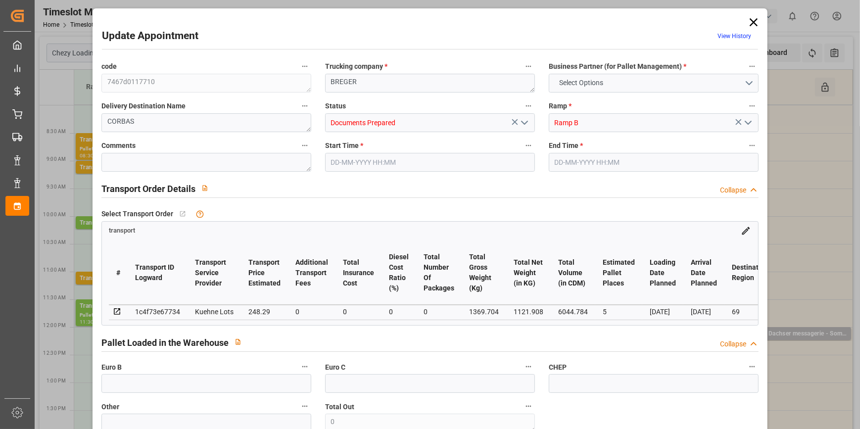
type input "101"
type input "1369.704"
type input "0"
type input "4710.8598"
type input "0"
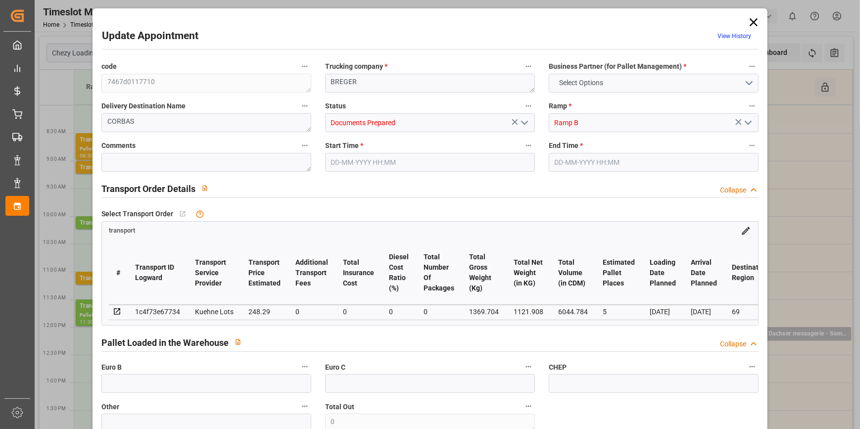
type input "0"
type input "21"
click at [524, 122] on polyline "open menu" at bounding box center [524, 122] width 6 height 3
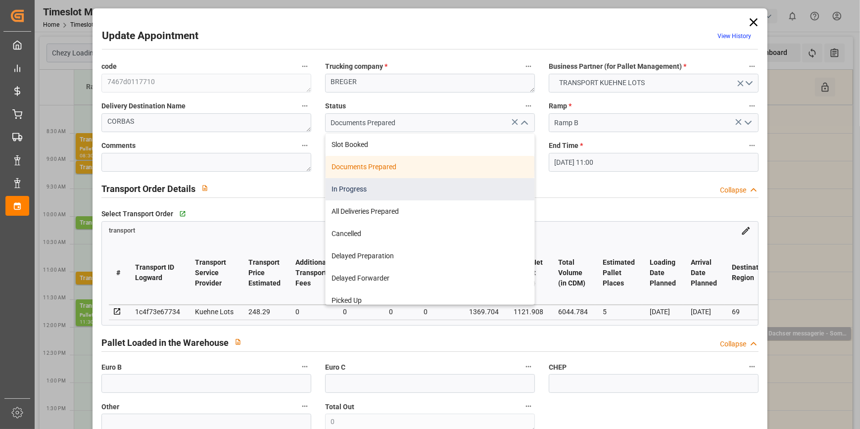
click at [361, 190] on div "In Progress" at bounding box center [430, 189] width 209 height 22
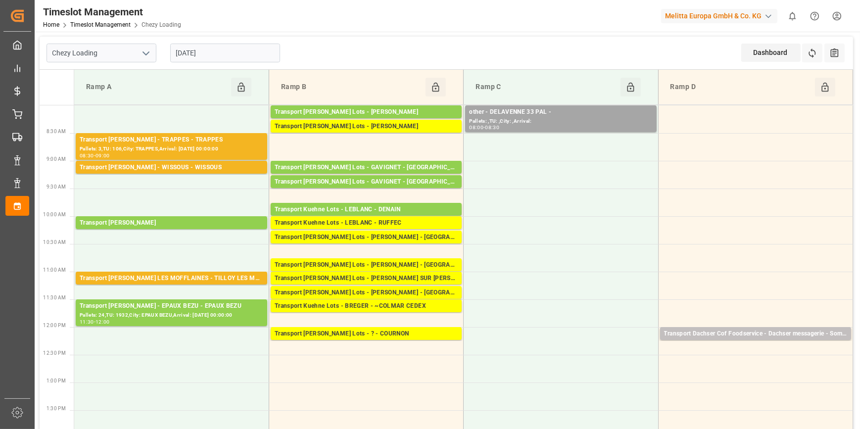
click at [232, 58] on input "[DATE]" at bounding box center [225, 53] width 110 height 19
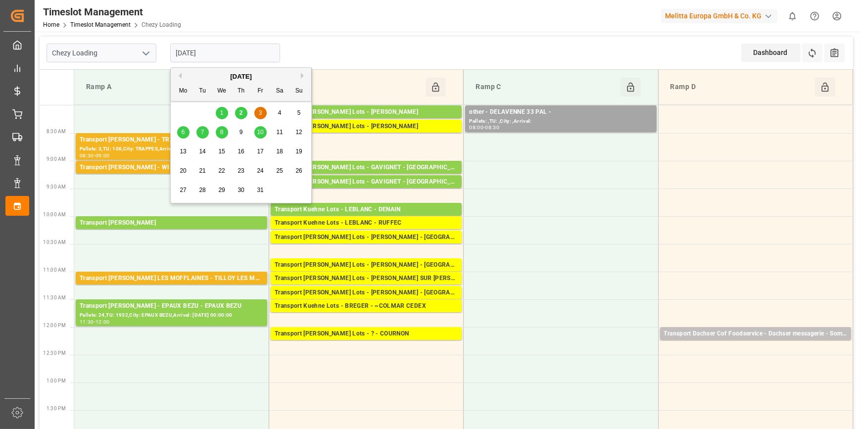
click at [242, 112] on div "2" at bounding box center [241, 113] width 12 height 12
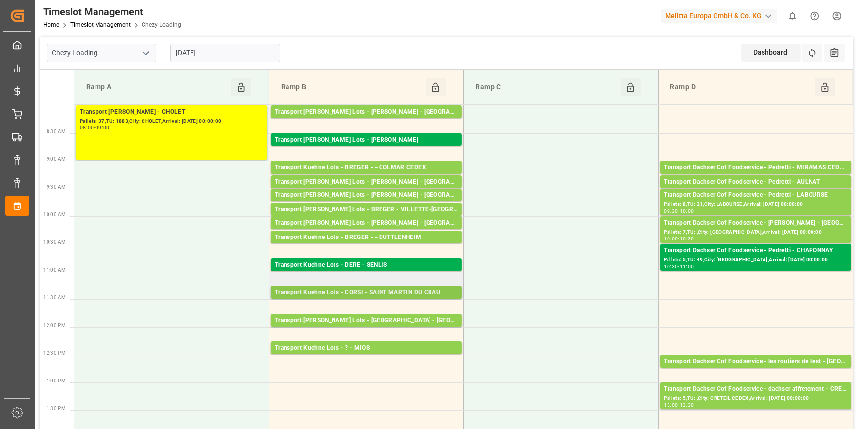
click at [430, 291] on div "Transport Kuehne Lots - CORSI - SAINT MARTIN DU CRAU" at bounding box center [366, 293] width 183 height 10
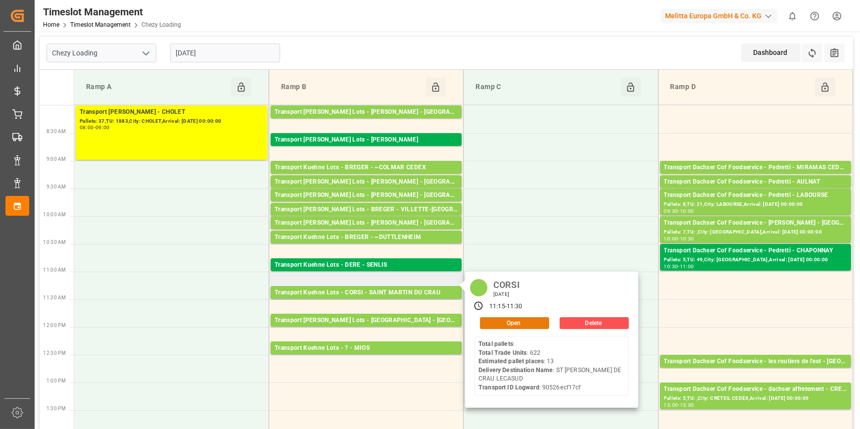
click at [513, 323] on button "Open" at bounding box center [514, 323] width 69 height 12
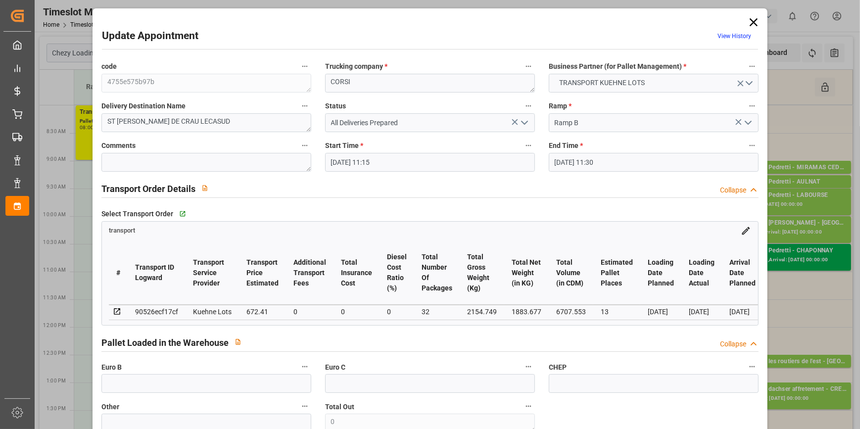
click at [524, 121] on polyline "open menu" at bounding box center [524, 122] width 6 height 3
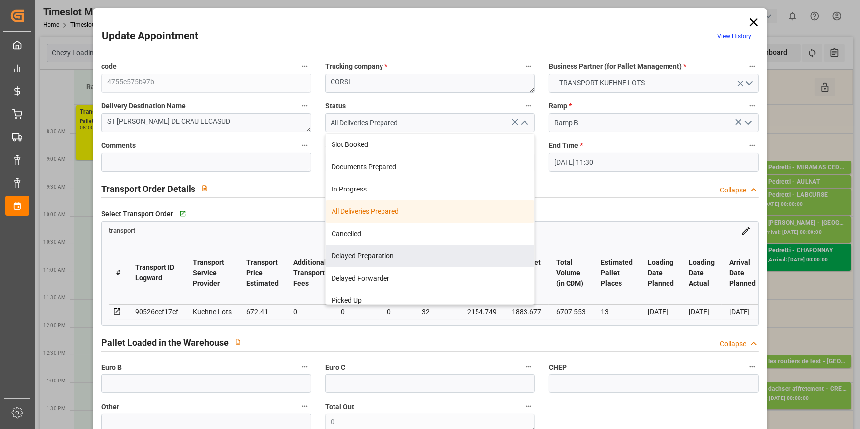
click at [442, 28] on div "Update Appointment View History" at bounding box center [430, 37] width 656 height 19
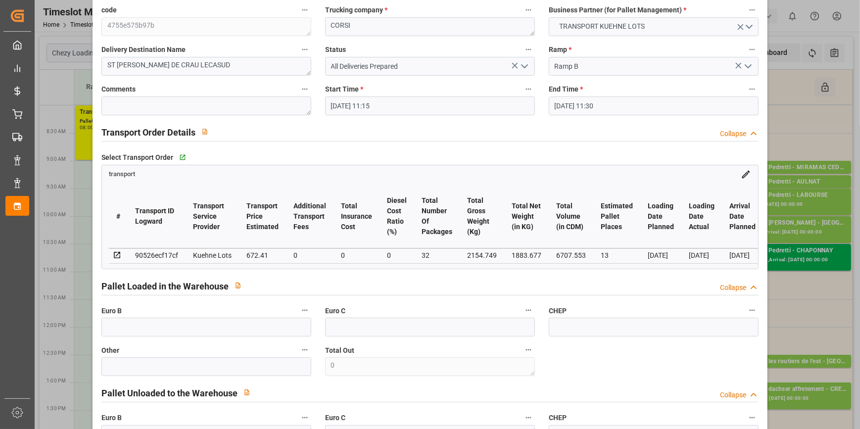
scroll to position [0, 0]
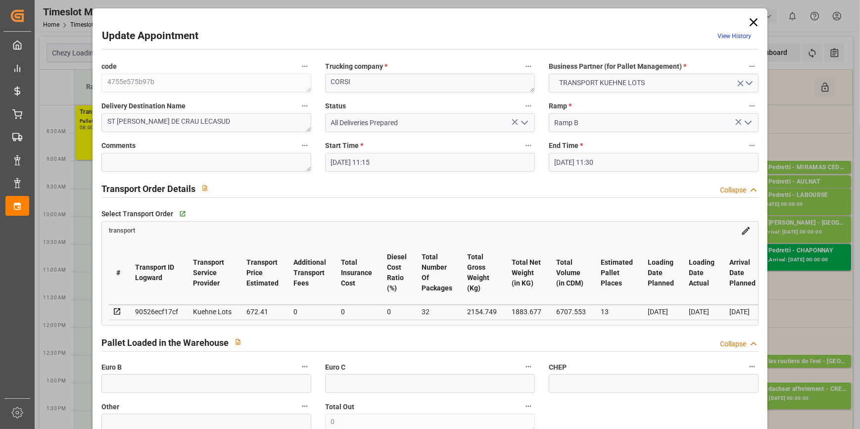
click at [750, 21] on icon at bounding box center [753, 22] width 8 height 8
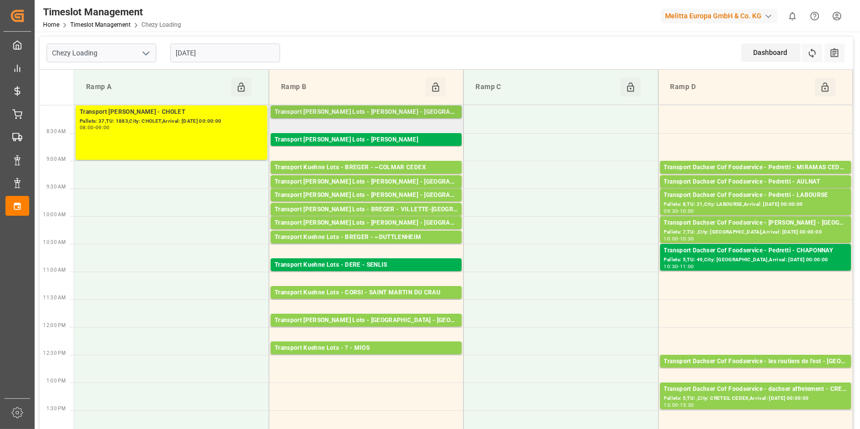
click at [405, 109] on div "Transport Kuehne Lots - PEDRETTI - SAINT MARTIN DE CRAU" at bounding box center [366, 112] width 183 height 10
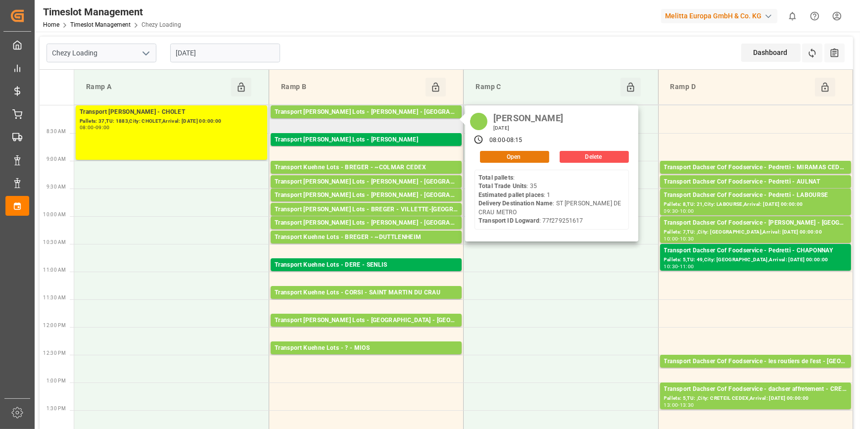
click at [502, 153] on button "Open" at bounding box center [514, 157] width 69 height 12
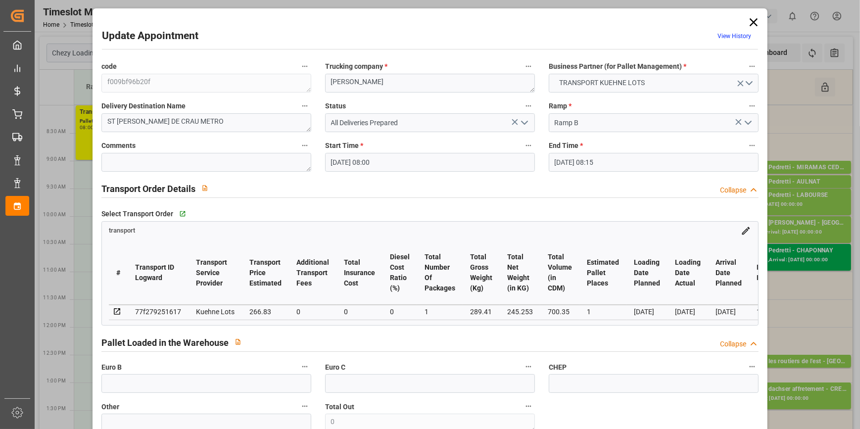
click at [523, 122] on icon "open menu" at bounding box center [524, 123] width 12 height 12
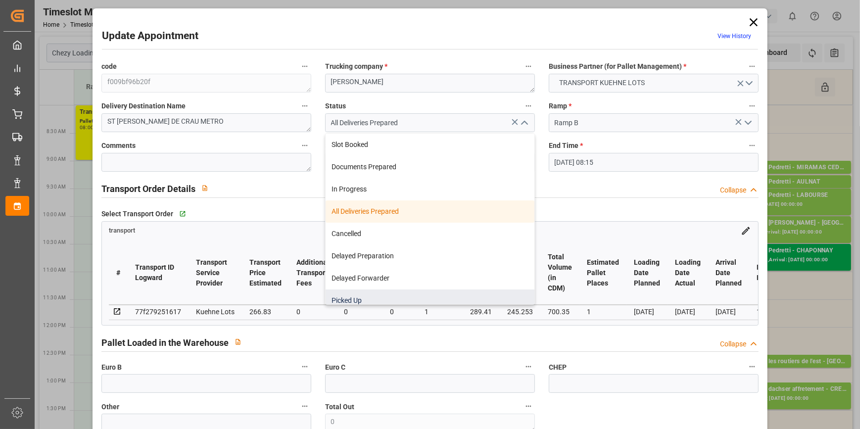
click at [355, 297] on div "Picked Up" at bounding box center [430, 300] width 209 height 22
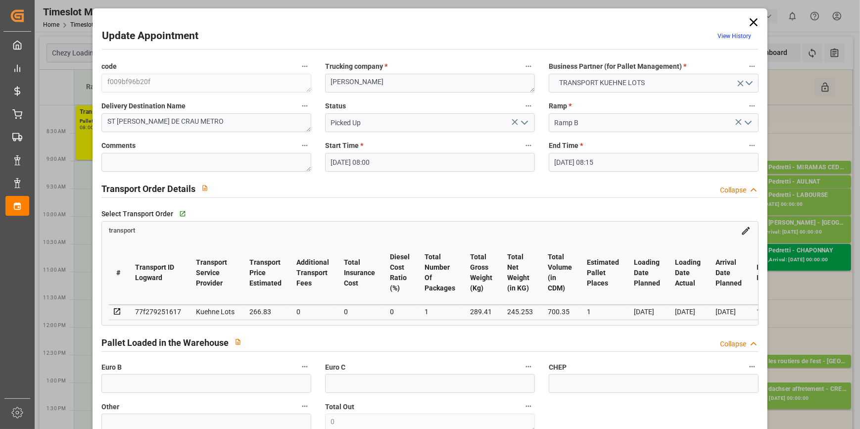
drag, startPoint x: 527, startPoint y: 121, endPoint x: 520, endPoint y: 124, distance: 7.1
click at [526, 120] on icon "open menu" at bounding box center [524, 123] width 12 height 12
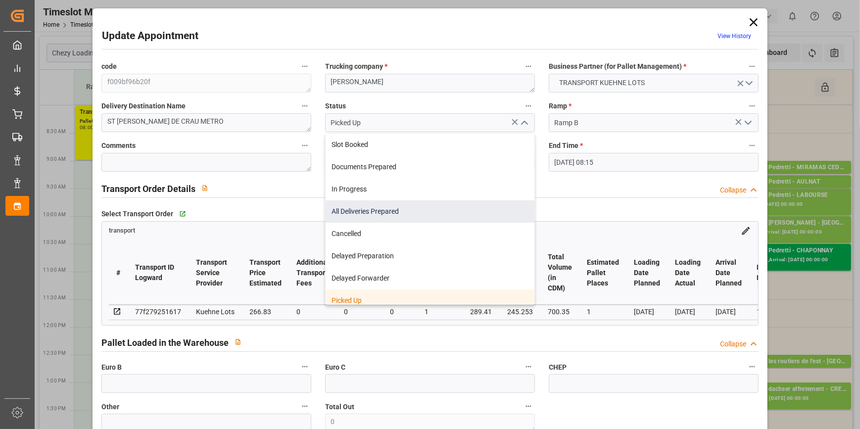
click at [363, 209] on div "All Deliveries Prepared" at bounding box center [430, 211] width 209 height 22
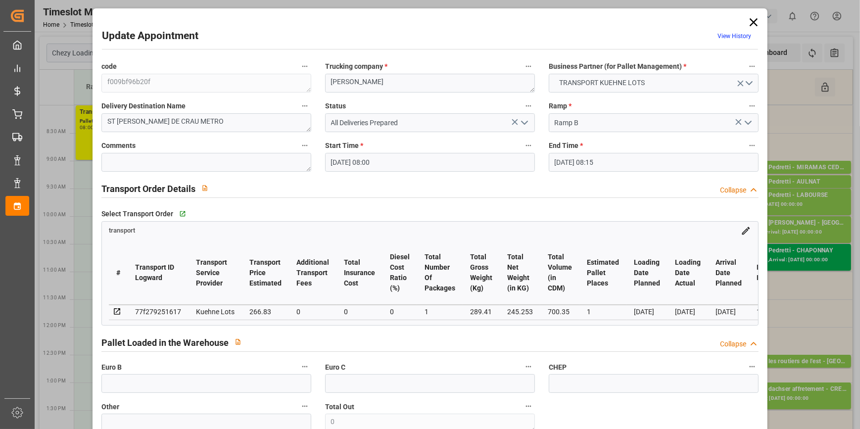
click at [748, 21] on icon at bounding box center [753, 22] width 14 height 14
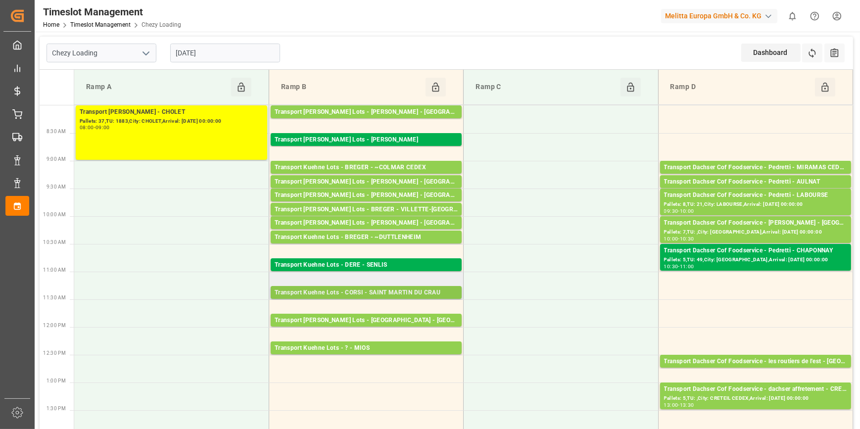
click at [374, 292] on div "Transport Kuehne Lots - CORSI - SAINT MARTIN DU CRAU" at bounding box center [366, 293] width 183 height 10
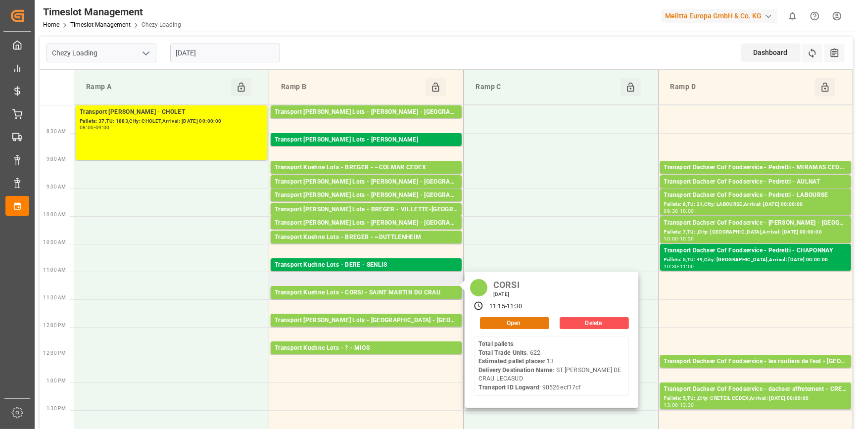
click at [504, 325] on button "Open" at bounding box center [514, 323] width 69 height 12
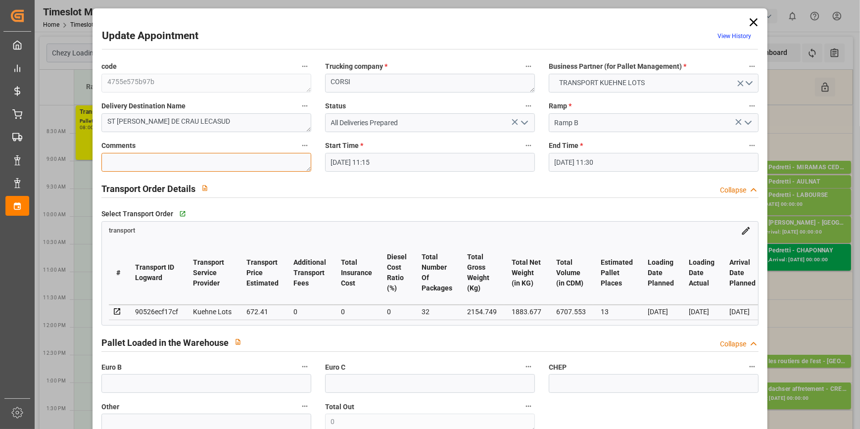
click at [134, 164] on textarea at bounding box center [206, 162] width 210 height 19
click at [523, 123] on polyline "open menu" at bounding box center [524, 122] width 6 height 3
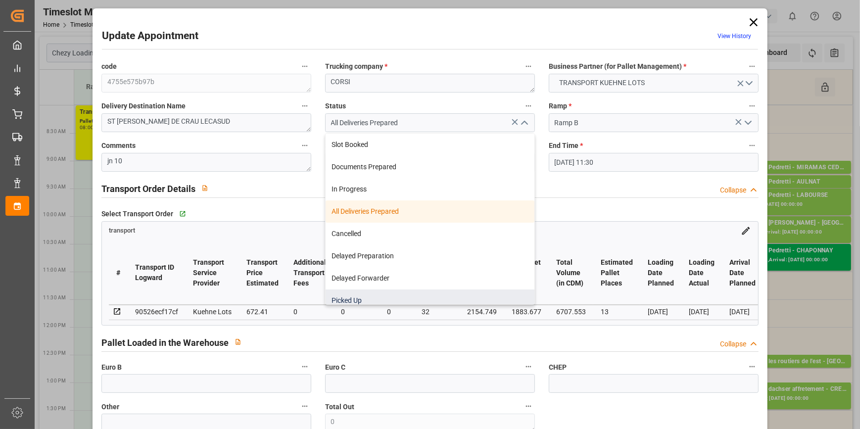
click at [353, 296] on div "Picked Up" at bounding box center [430, 300] width 209 height 22
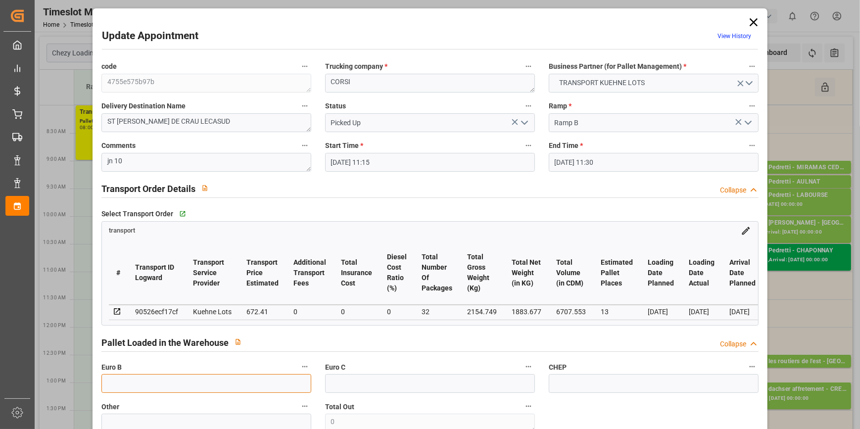
click at [160, 393] on input "text" at bounding box center [206, 383] width 210 height 19
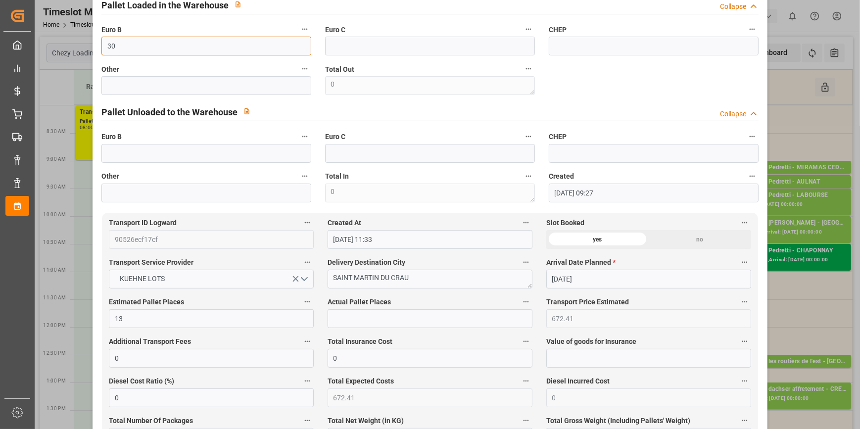
scroll to position [405, 0]
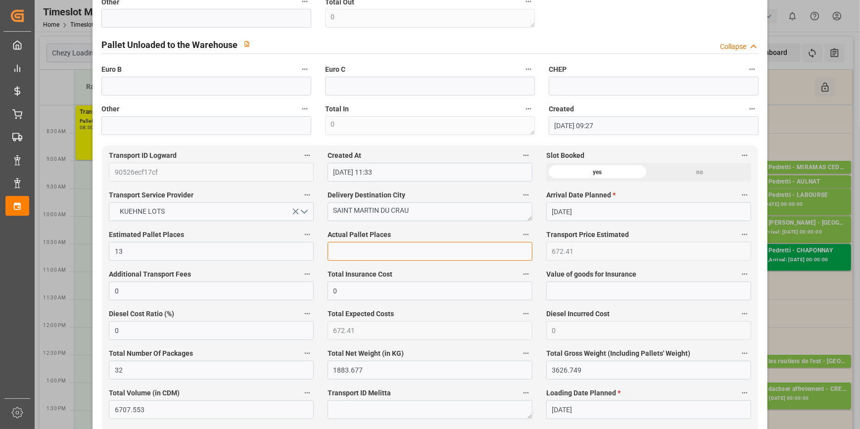
click at [338, 256] on input "text" at bounding box center [429, 251] width 205 height 19
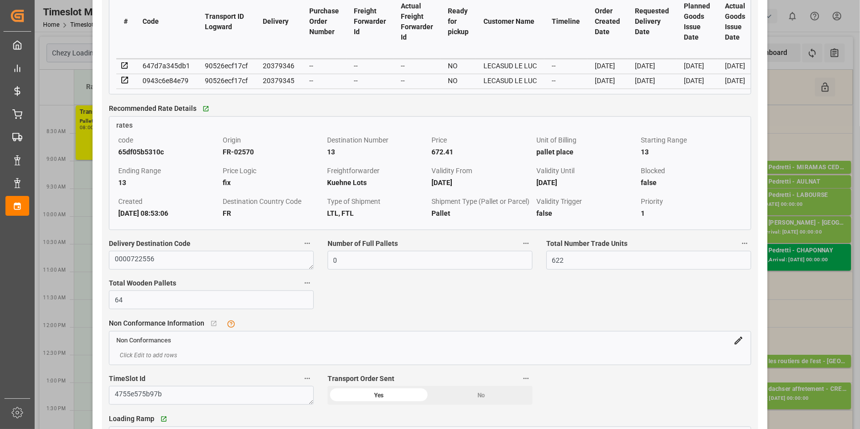
scroll to position [899, 0]
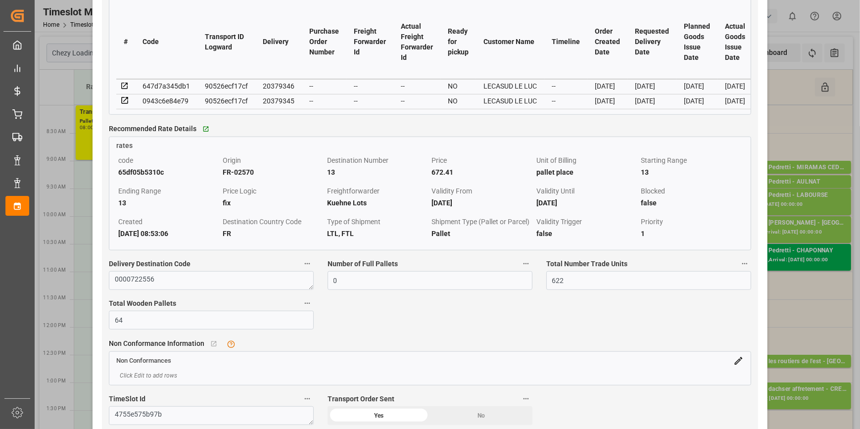
click at [124, 86] on icon at bounding box center [124, 86] width 9 height 9
click at [127, 103] on icon at bounding box center [124, 100] width 6 height 6
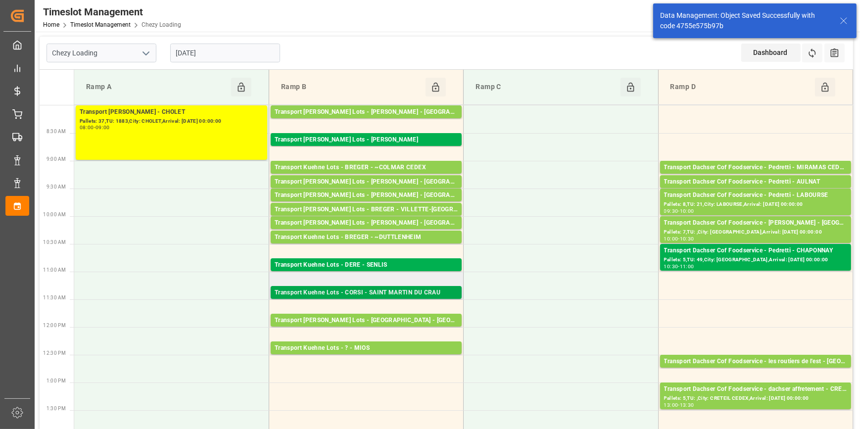
click at [367, 294] on div "Transport Kuehne Lots - CORSI - SAINT MARTIN DU CRAU" at bounding box center [366, 293] width 183 height 10
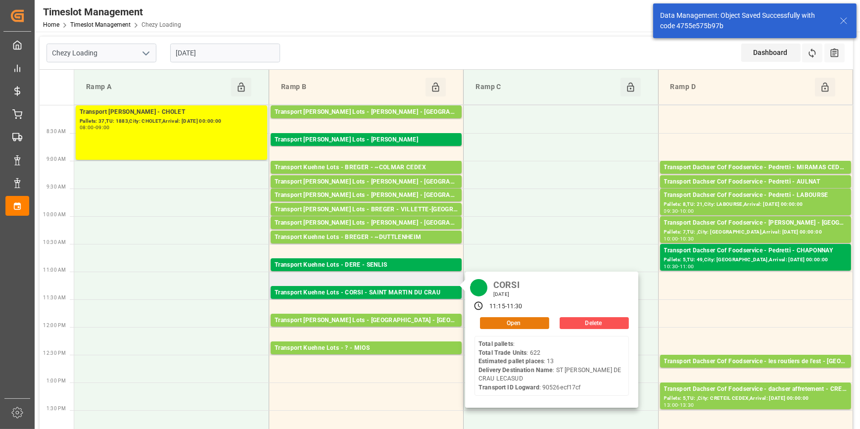
click at [501, 323] on button "Open" at bounding box center [514, 323] width 69 height 12
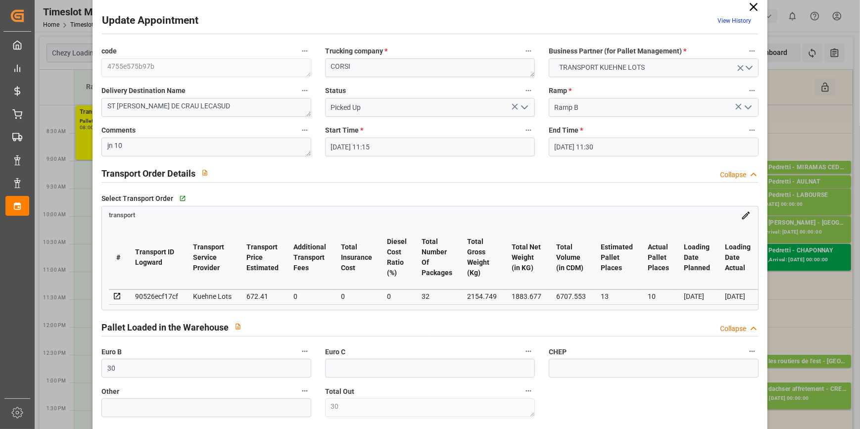
scroll to position [0, 0]
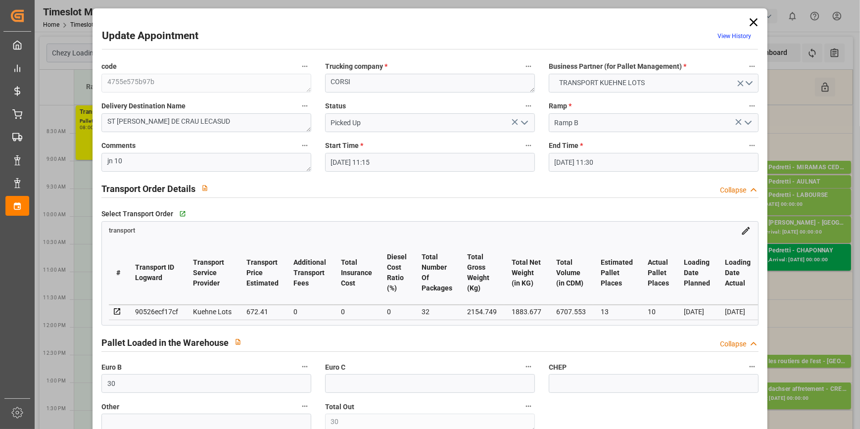
click at [752, 19] on icon at bounding box center [753, 22] width 8 height 8
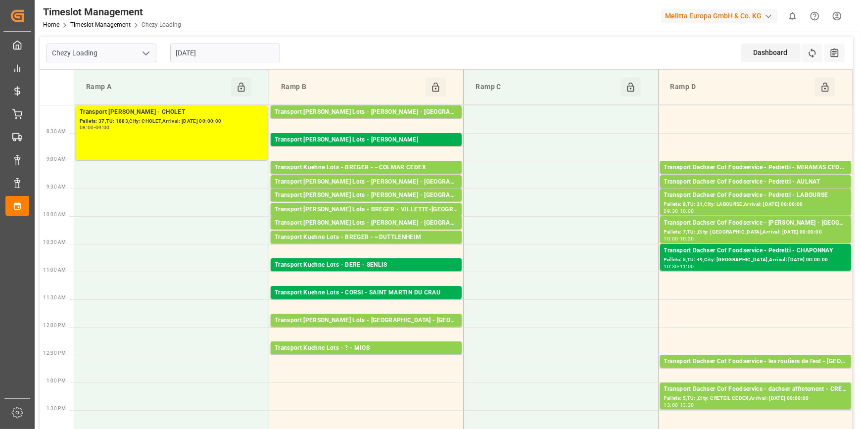
click at [234, 54] on input "[DATE]" at bounding box center [225, 53] width 110 height 19
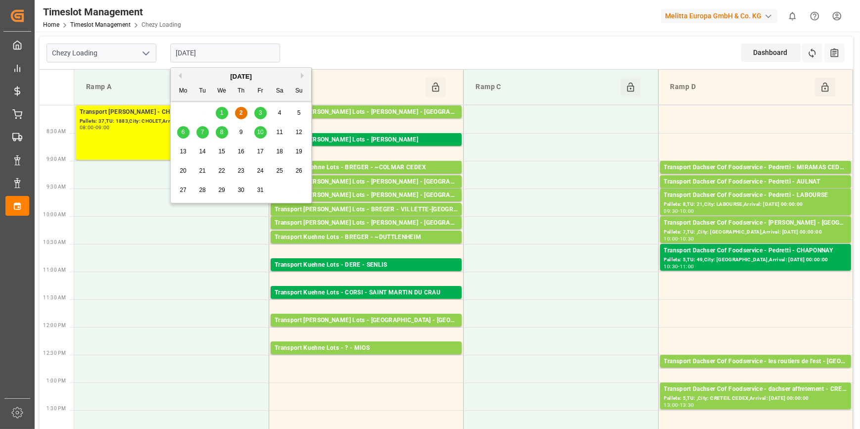
click at [259, 115] on span "3" at bounding box center [260, 112] width 3 height 7
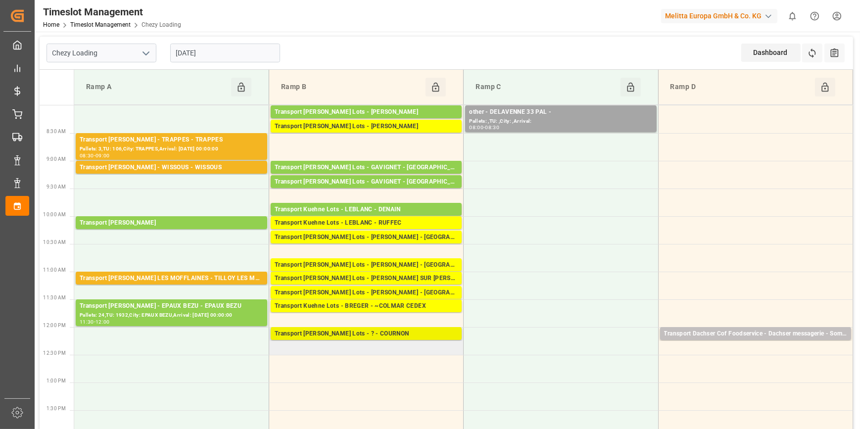
click at [390, 334] on div "Transport Kuehne Lots - ? - COURNON" at bounding box center [366, 334] width 183 height 10
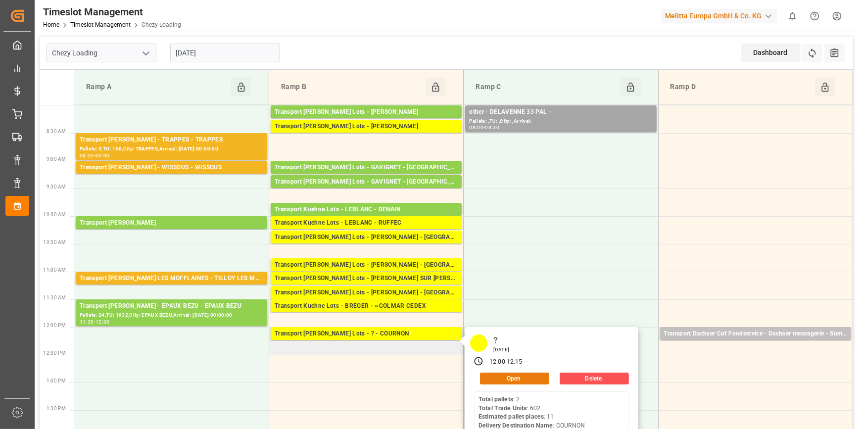
click at [509, 380] on button "Open" at bounding box center [514, 379] width 69 height 12
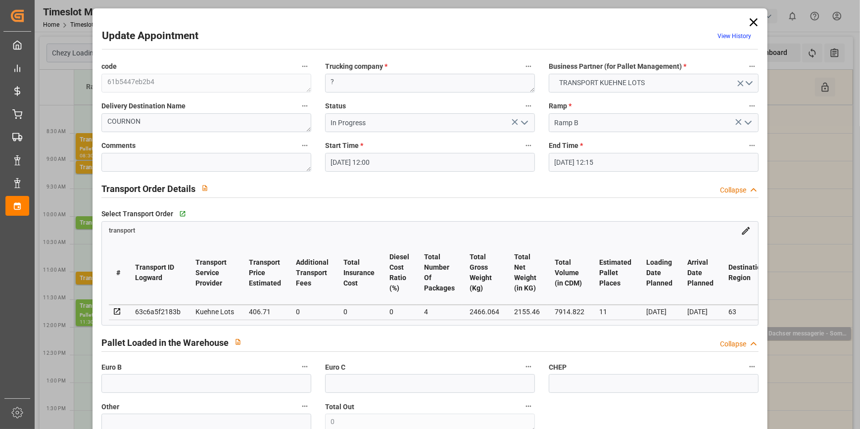
click at [747, 22] on icon at bounding box center [753, 22] width 14 height 14
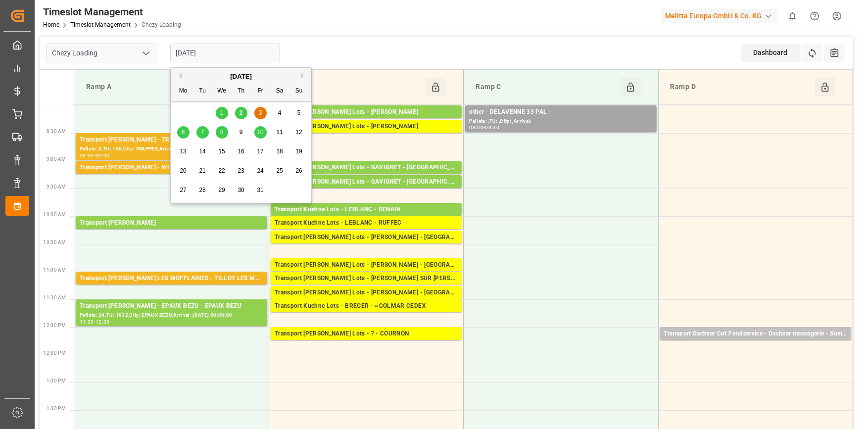
click at [220, 51] on input "[DATE]" at bounding box center [225, 53] width 110 height 19
click at [240, 113] on span "2" at bounding box center [240, 112] width 3 height 7
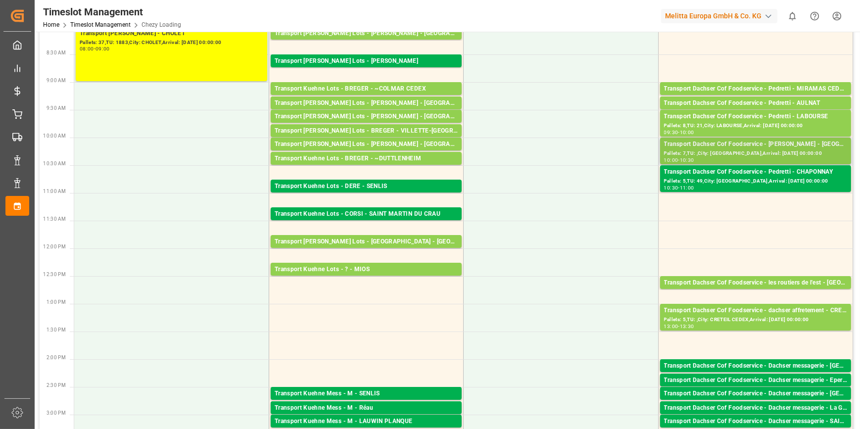
scroll to position [135, 0]
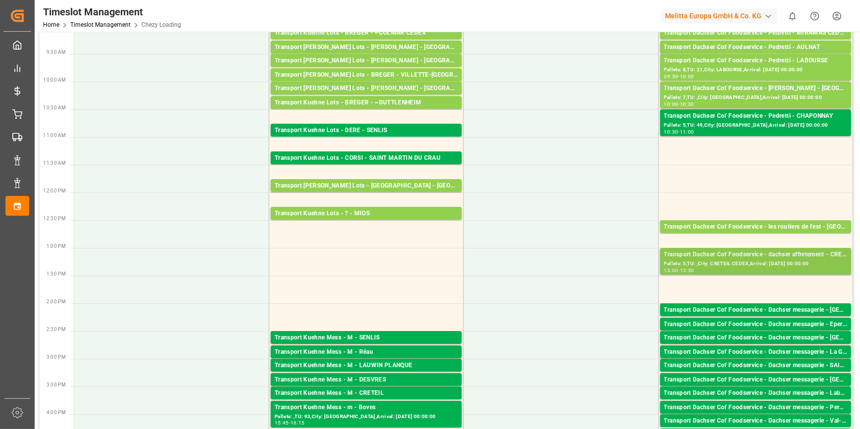
click at [793, 258] on div "Transport Dachser Cof Foodservice - dachser affretement - CRETEIL CEDEX" at bounding box center [755, 255] width 183 height 10
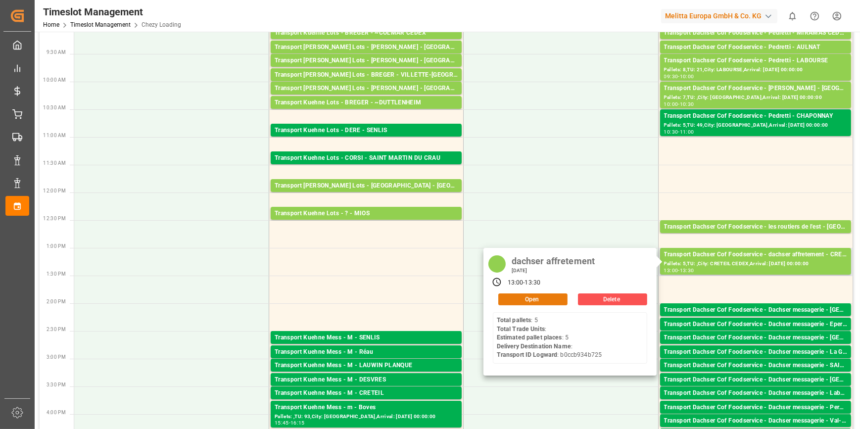
click at [529, 297] on button "Open" at bounding box center [532, 299] width 69 height 12
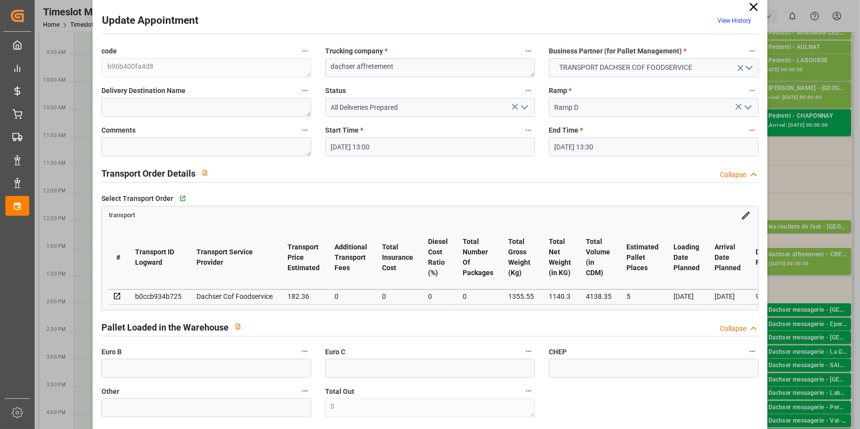
scroll to position [0, 0]
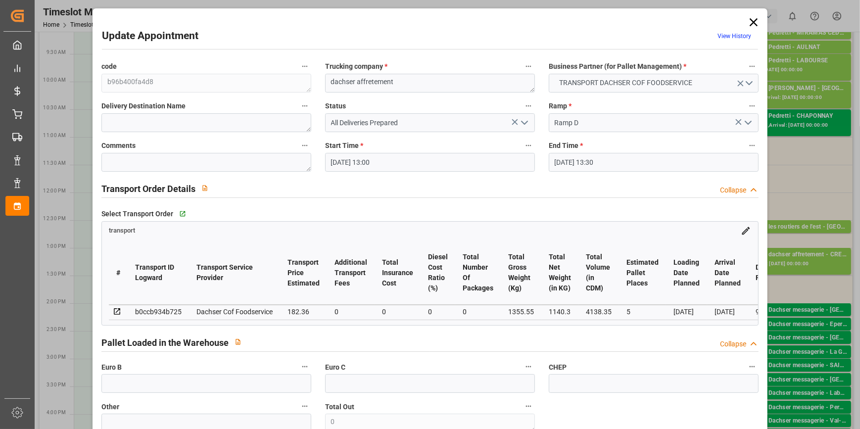
click at [752, 22] on icon at bounding box center [753, 22] width 14 height 14
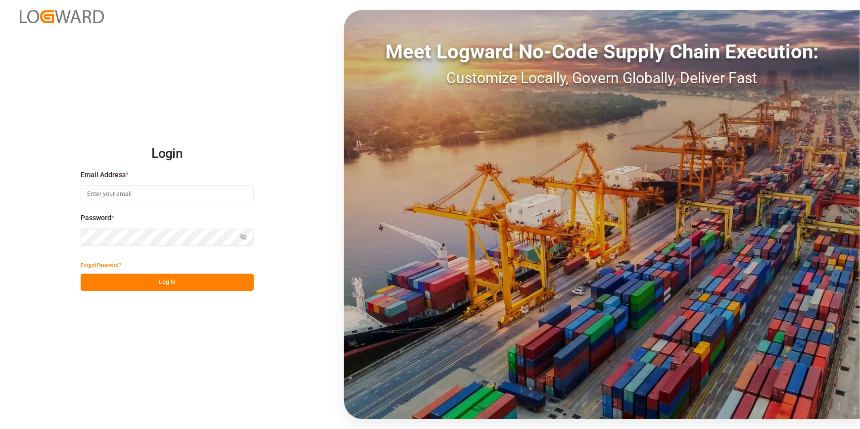
type input "chefequipe.fr.mse@melitta.fr"
click at [187, 283] on button "Log In" at bounding box center [167, 282] width 173 height 17
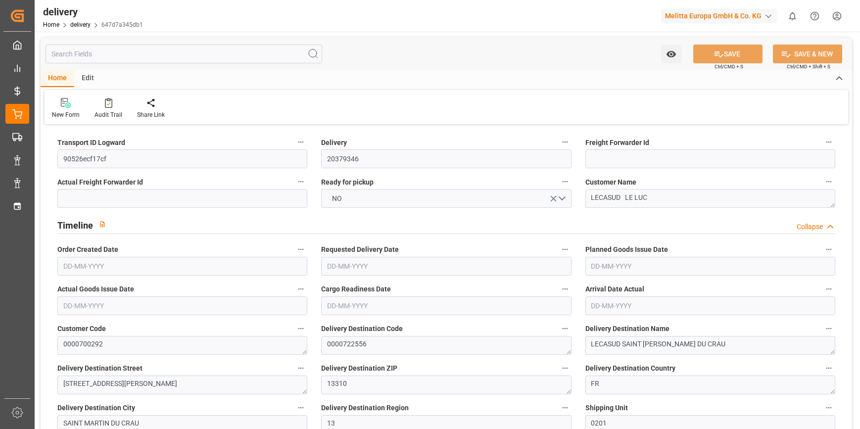
type input "[DATE]"
type input "[DATE] 11:02"
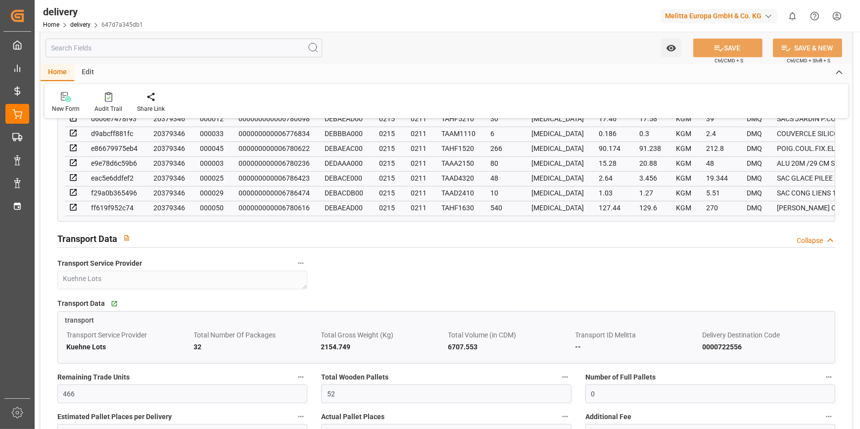
scroll to position [854, 0]
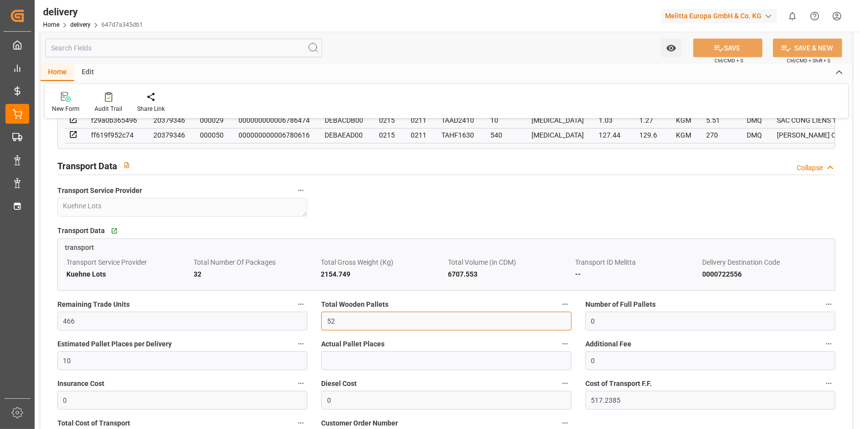
click at [351, 323] on input "52" at bounding box center [446, 321] width 250 height 19
type input "5"
type input "0"
type input "20"
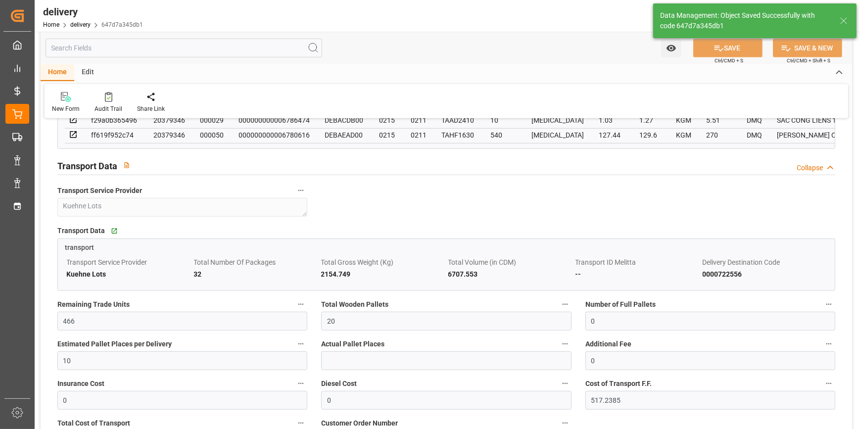
type input "30"
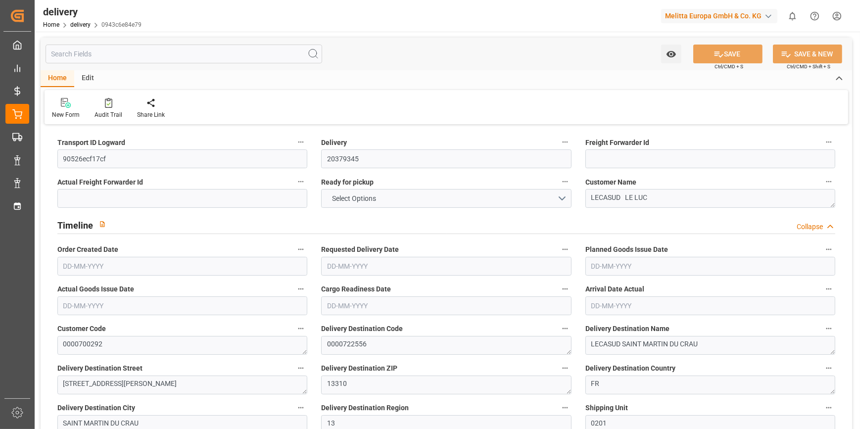
type input "12"
type input "226.657"
type input "555.064"
type input "1359.514"
type input "156"
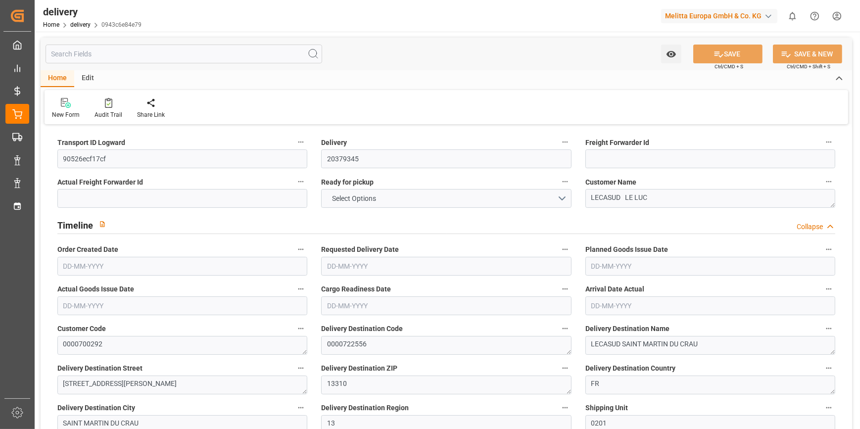
type input "12"
type input "0"
type input "3"
type input "0"
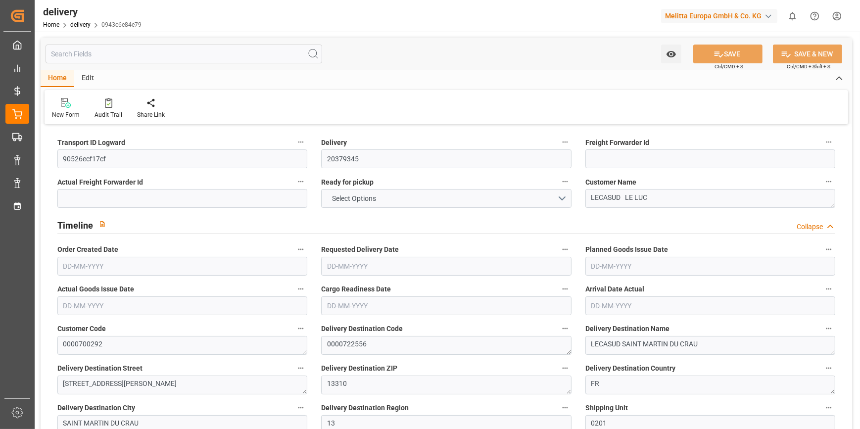
type input "0"
type input "155.1715"
type input "0"
type input "56.16"
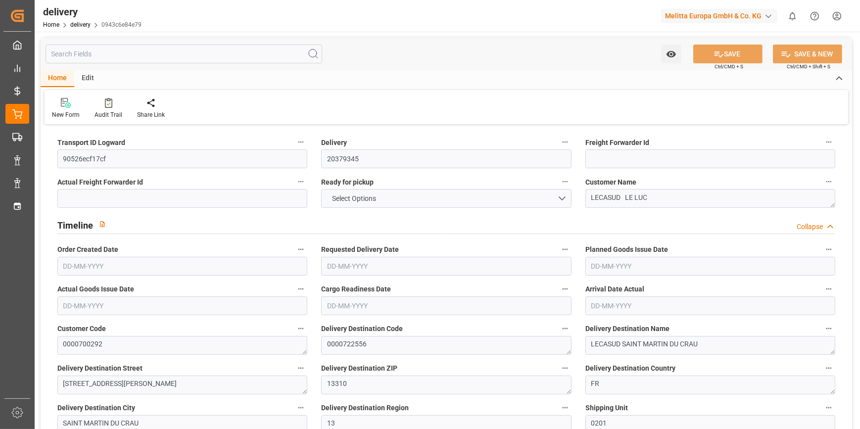
type input "1.5"
type input "1.3"
type input "0"
type input "18"
type input "279.064"
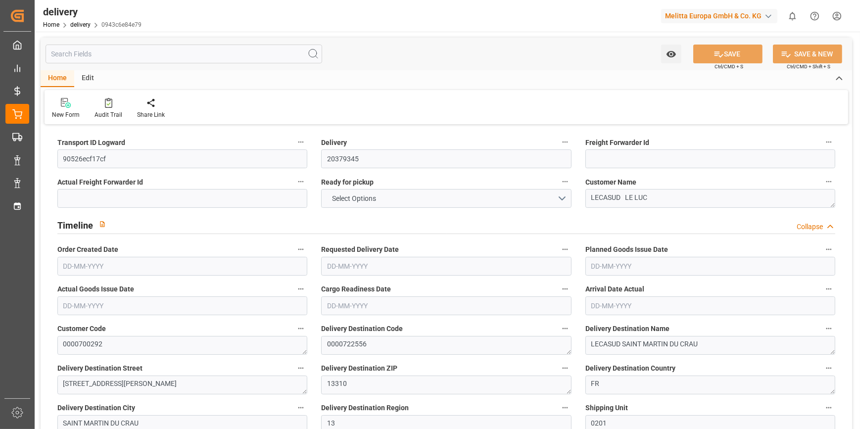
type input "101"
type input "2969.9682"
type input "0.1905"
type input "0"
type input "[DATE]"
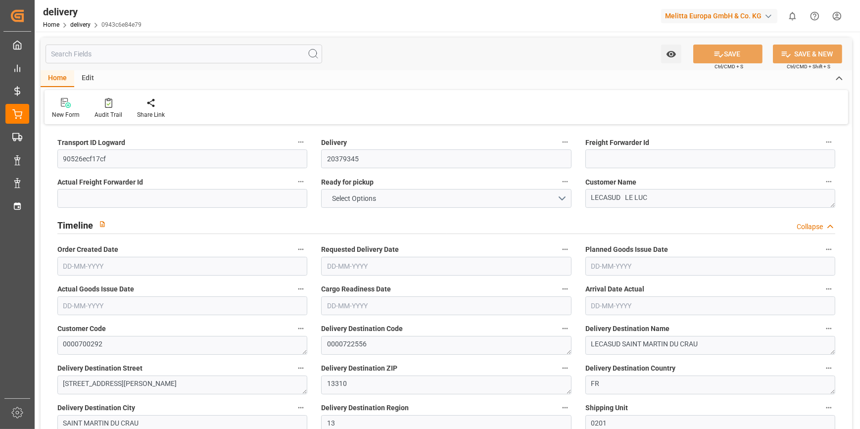
type input "[DATE]"
type input "[DATE] 11:02"
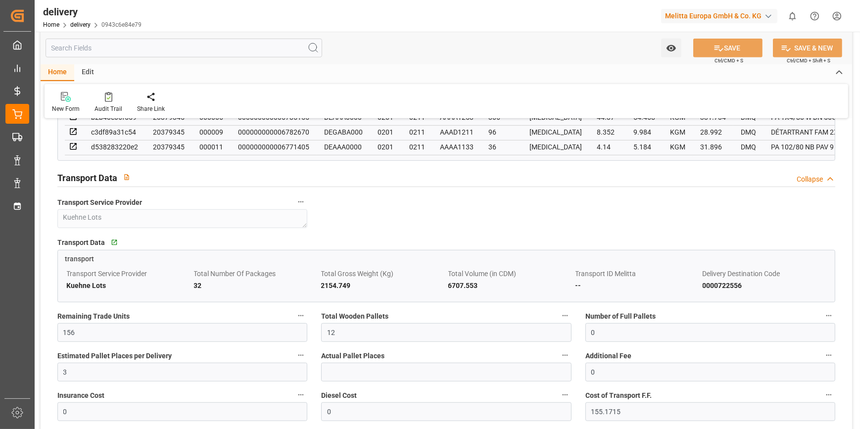
scroll to position [809, 0]
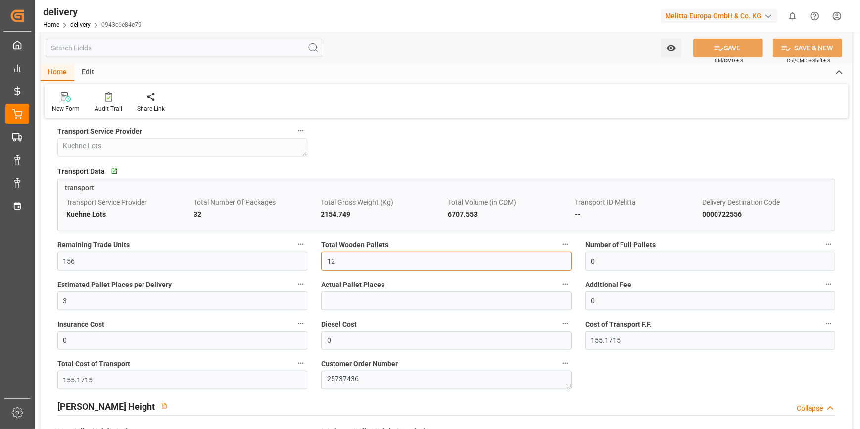
click at [345, 267] on input "12" at bounding box center [446, 261] width 250 height 19
type input "10"
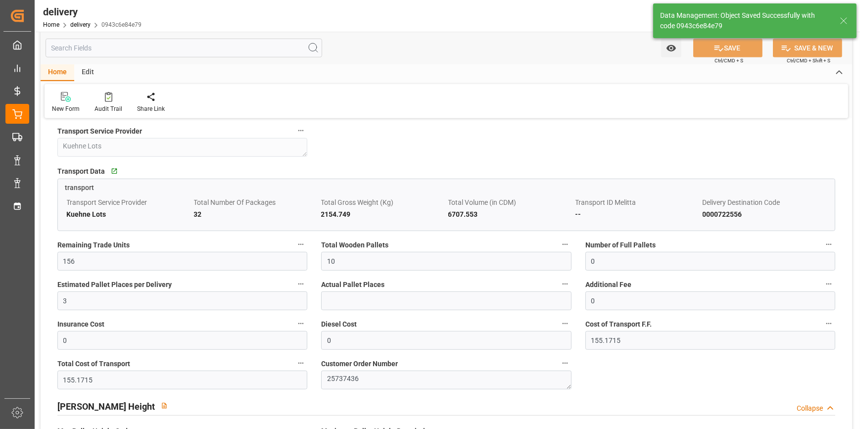
type input "15"
